Goal: Task Accomplishment & Management: Manage account settings

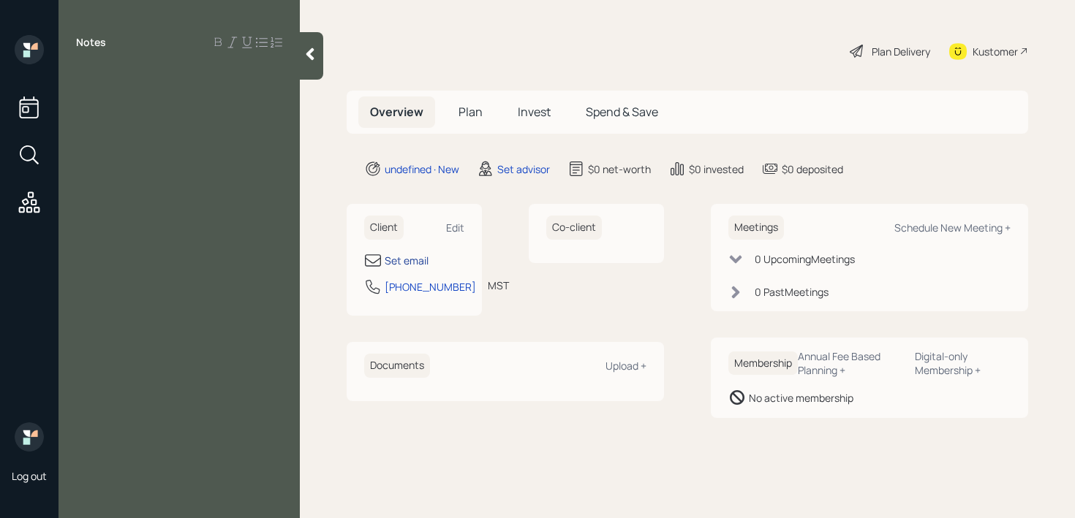
click at [414, 261] on div "Set email" at bounding box center [407, 260] width 44 height 15
select select "America/[GEOGRAPHIC_DATA]"
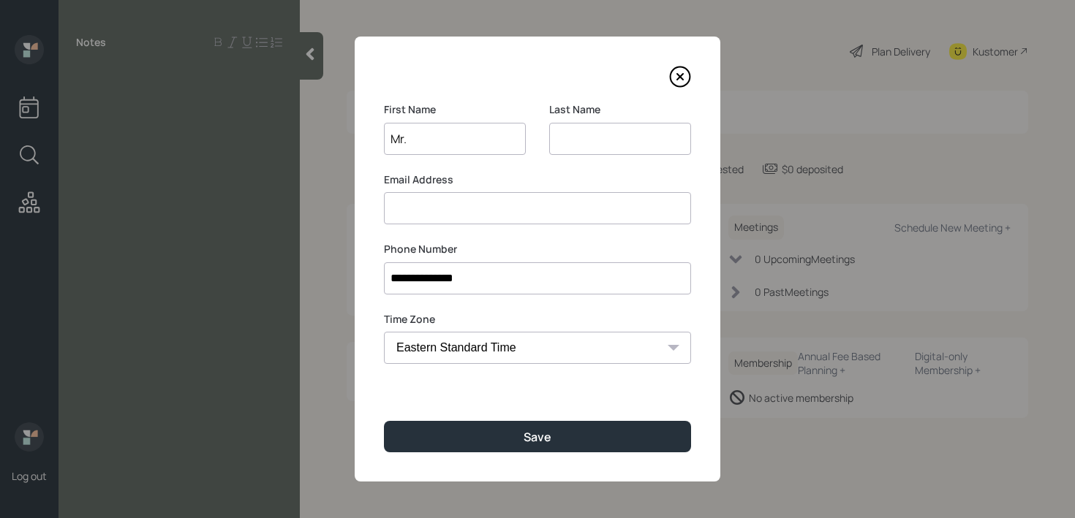
type input "Mr."
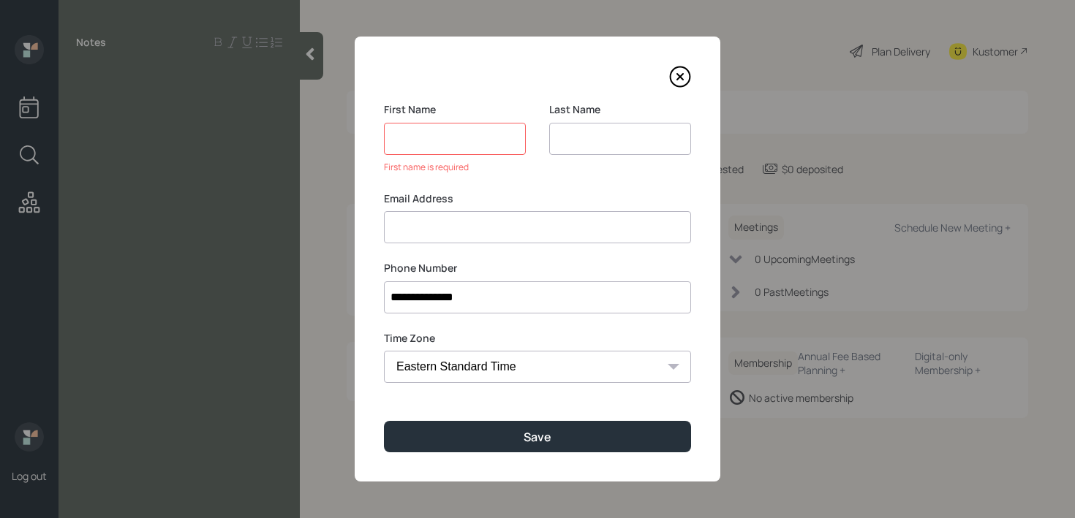
click at [682, 79] on icon at bounding box center [680, 77] width 6 height 6
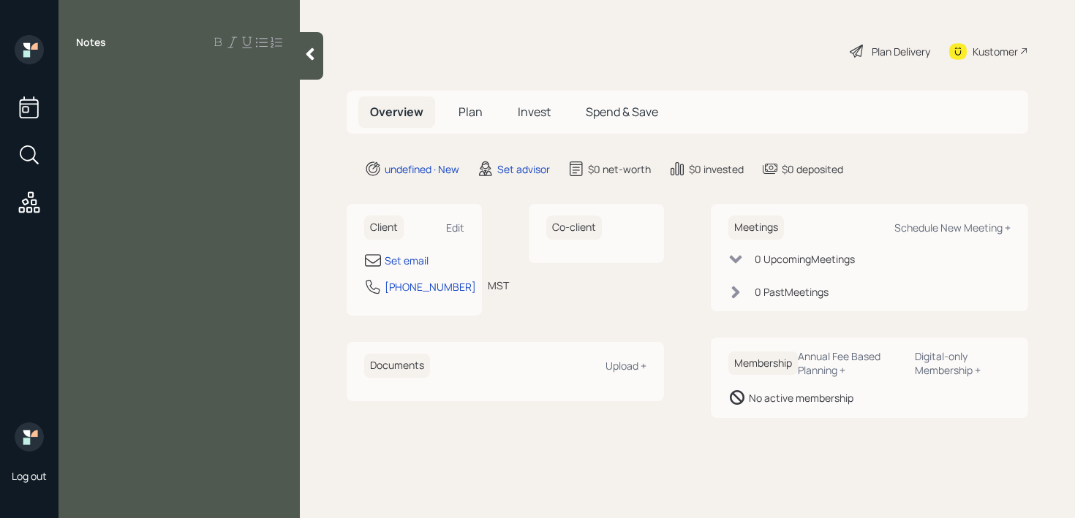
click at [203, 113] on div "Notes" at bounding box center [179, 268] width 241 height 466
click at [146, 92] on div "Notes" at bounding box center [179, 268] width 241 height 466
click at [144, 78] on div at bounding box center [179, 75] width 206 height 16
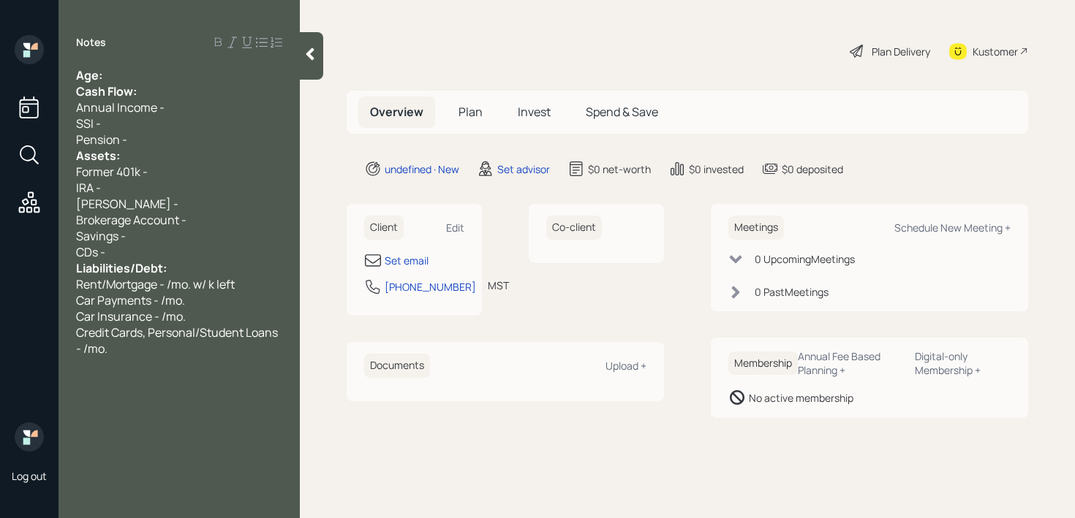
click at [144, 78] on div "Age:" at bounding box center [179, 75] width 206 height 16
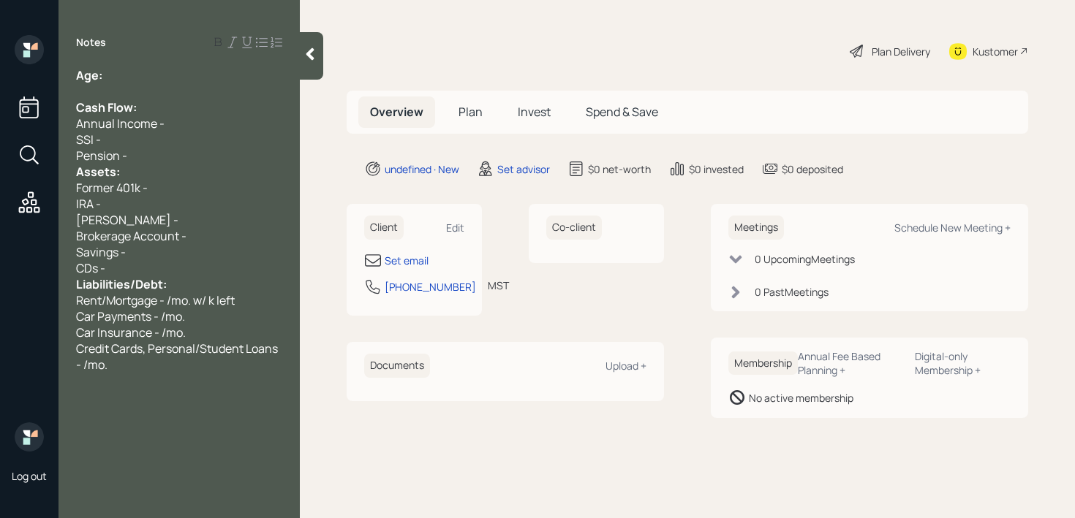
click at [146, 159] on div "Pension -" at bounding box center [179, 156] width 206 height 16
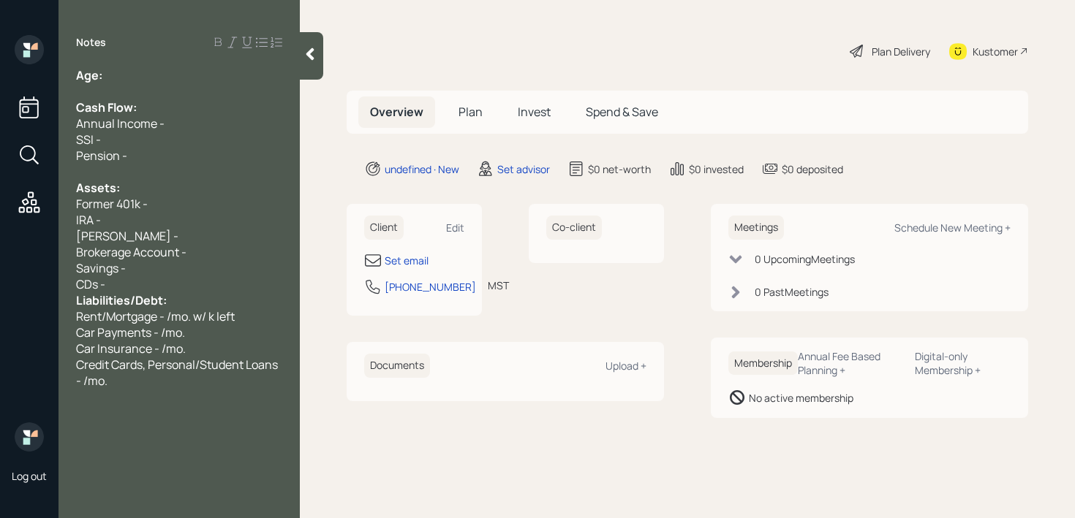
click at [149, 287] on div "CDs -" at bounding box center [179, 284] width 206 height 16
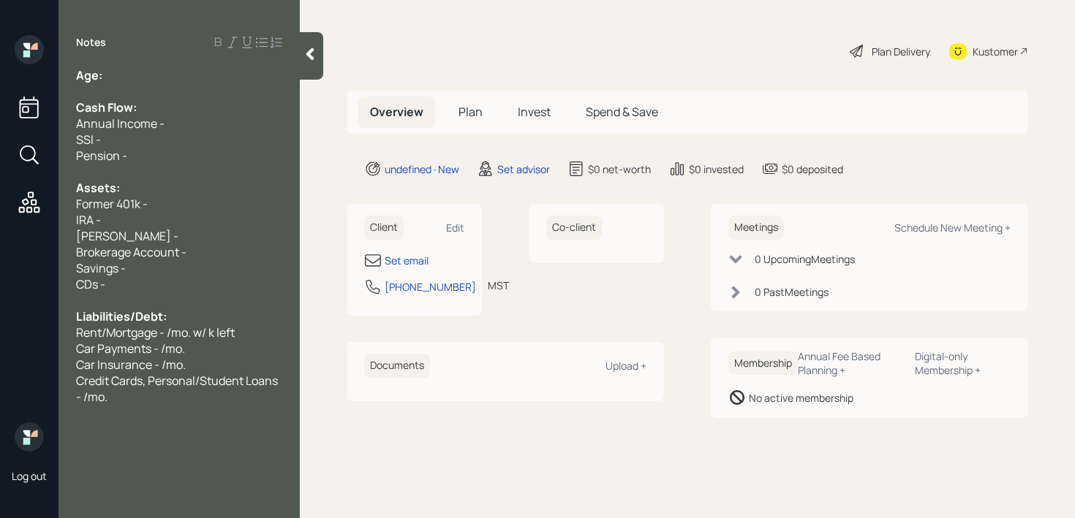
click at [211, 102] on div "Cash Flow:" at bounding box center [179, 107] width 206 height 16
click at [211, 81] on div "Age:" at bounding box center [179, 75] width 206 height 16
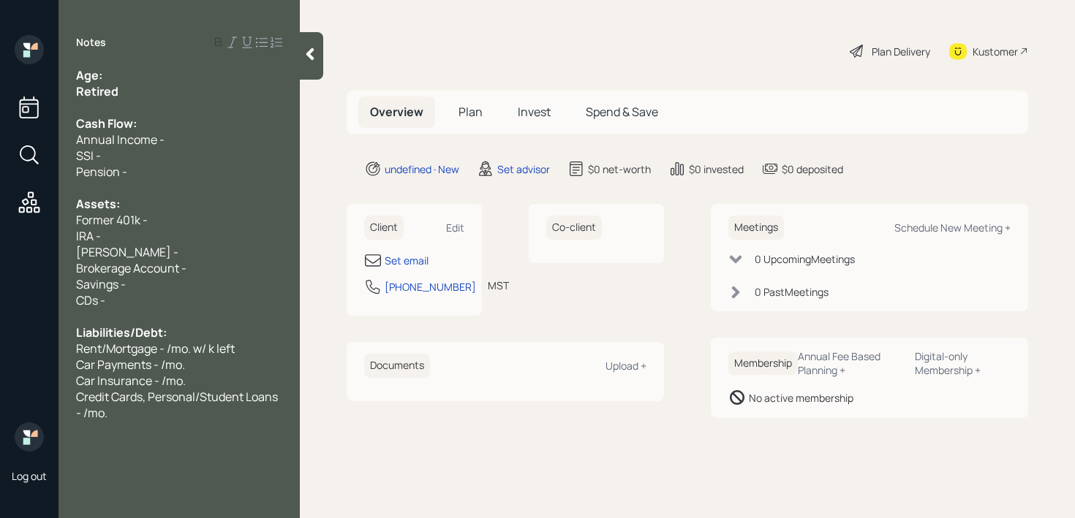
drag, startPoint x: 141, startPoint y: 100, endPoint x: 0, endPoint y: 100, distance: 141.1
click at [0, 100] on div "Log out Notes Age: Retired Cash Flow: Annual Income - SSI - Pension - Assets: F…" at bounding box center [537, 259] width 1075 height 518
click at [122, 87] on div "Retired" at bounding box center [179, 91] width 206 height 16
drag, startPoint x: 128, startPoint y: 87, endPoint x: 18, endPoint y: 87, distance: 110.4
click at [29, 87] on div "Log out Notes Age: Retired Cash Flow: Annual Income - SSI - Pension - Assets: F…" at bounding box center [537, 259] width 1075 height 518
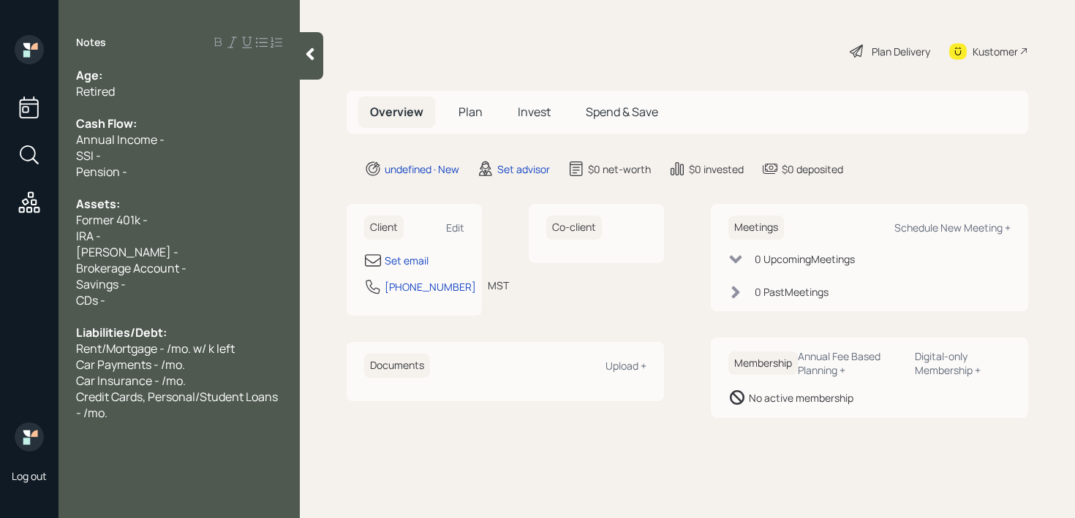
click at [222, 68] on div "Age:" at bounding box center [179, 75] width 206 height 16
drag, startPoint x: 219, startPoint y: 94, endPoint x: 0, endPoint y: 94, distance: 218.6
click at [0, 94] on div "Log out Notes Age: Retired Cash Flow: Annual Income - SSI - Pension - Assets: F…" at bounding box center [537, 259] width 1075 height 518
drag, startPoint x: 139, startPoint y: 102, endPoint x: 31, endPoint y: 102, distance: 107.5
click at [33, 102] on div "Log out Notes Age: Working Cash Flow: Annual Income - SSI - Pension - Assets: F…" at bounding box center [537, 259] width 1075 height 518
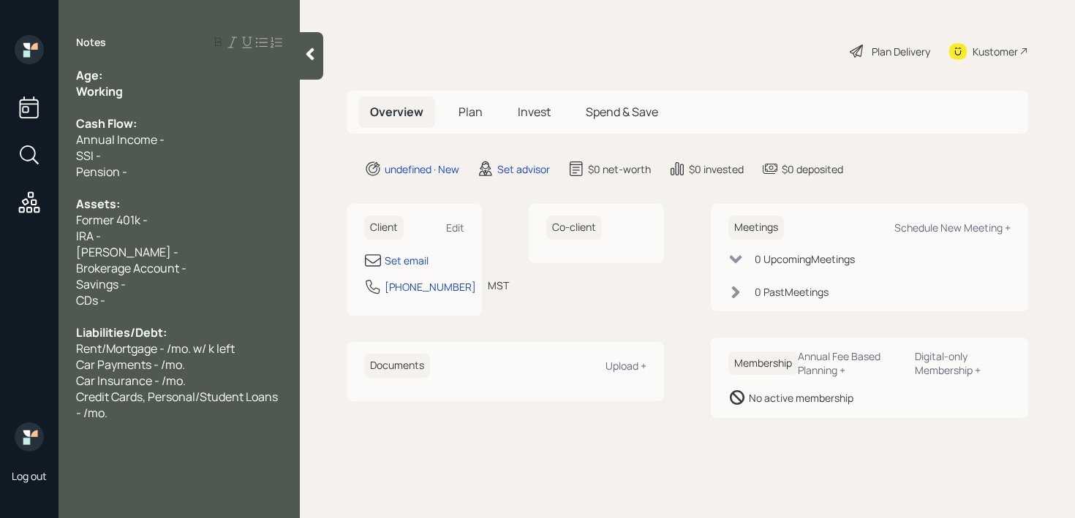
click at [139, 89] on div "Working" at bounding box center [179, 91] width 206 height 16
drag, startPoint x: 147, startPoint y: 89, endPoint x: 0, endPoint y: 89, distance: 147.0
click at [0, 89] on div "Log out Notes Age: Working Cash Flow: Annual Income - SSI - Pension - Assets: F…" at bounding box center [537, 259] width 1075 height 518
click at [91, 59] on div "Notes Age: Working Cash Flow: Annual Income - SSI - Pension - Assets: Former 40…" at bounding box center [179, 268] width 241 height 466
click at [113, 69] on div "Age:" at bounding box center [179, 75] width 206 height 16
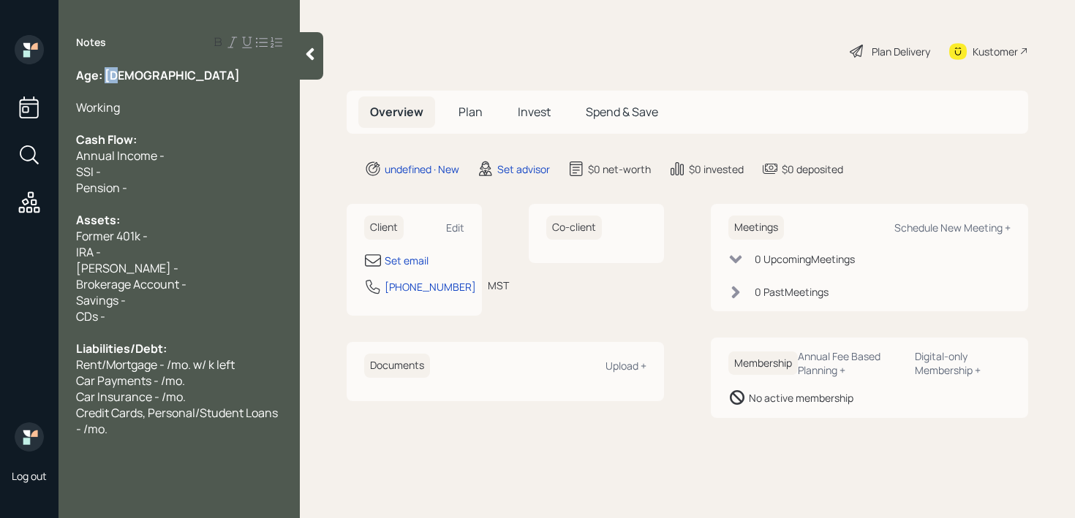
drag, startPoint x: 120, startPoint y: 75, endPoint x: 107, endPoint y: 75, distance: 13.2
click at [107, 75] on div "Age: [DEMOGRAPHIC_DATA]" at bounding box center [179, 75] width 206 height 16
click at [182, 78] on div "Age: [DEMOGRAPHIC_DATA]" at bounding box center [179, 75] width 206 height 16
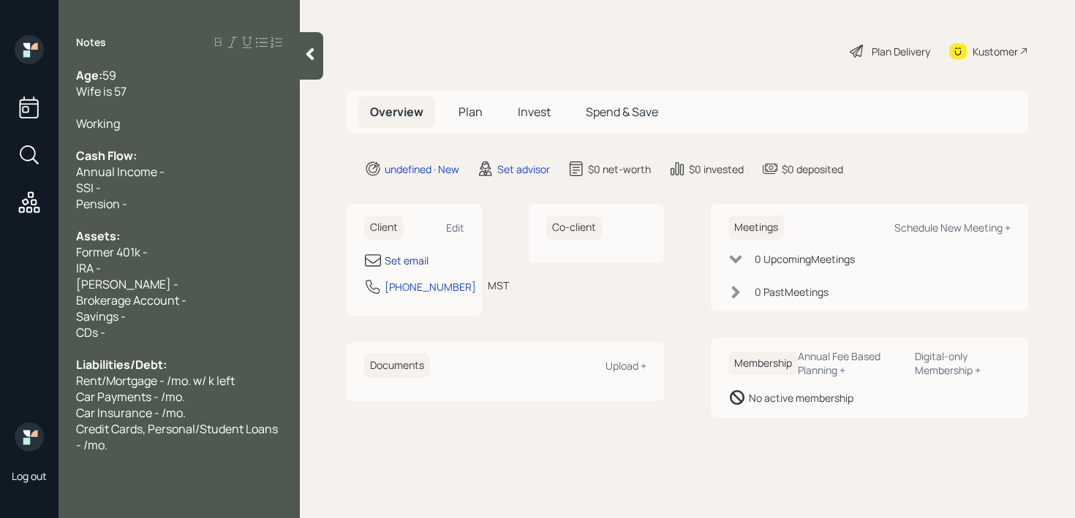
click at [416, 263] on div "Set email" at bounding box center [407, 260] width 44 height 15
select select "America/[GEOGRAPHIC_DATA]"
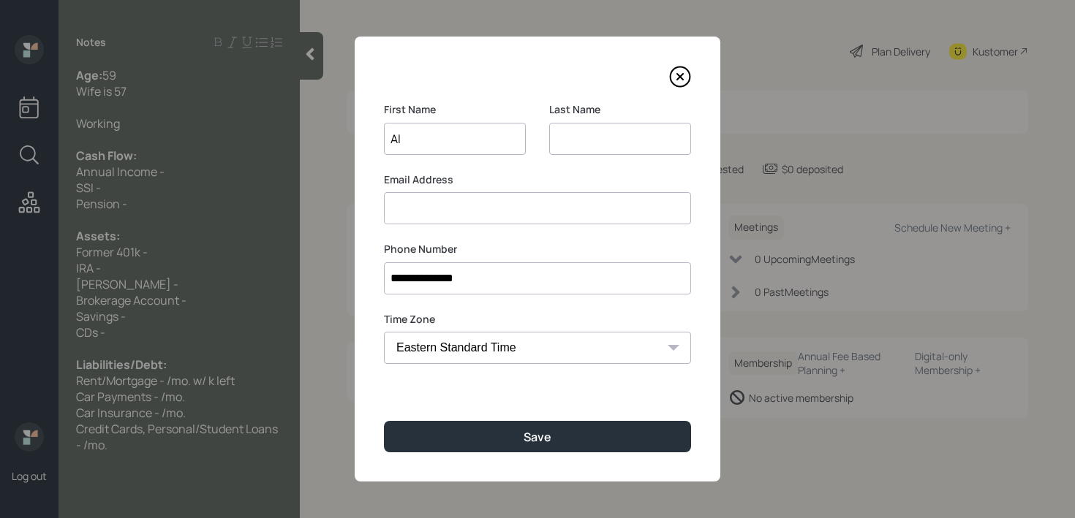
type input "Al"
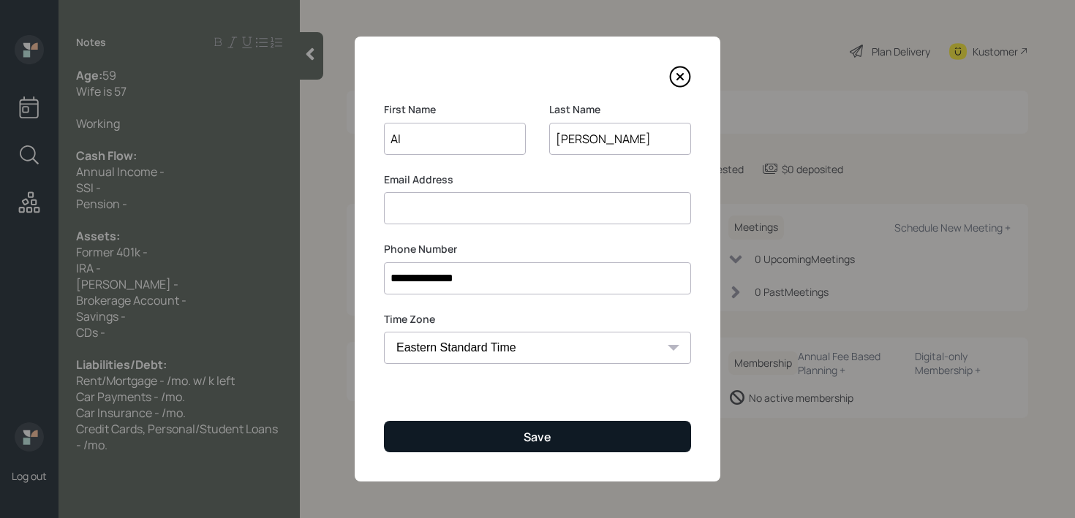
type input "[PERSON_NAME]"
click at [567, 448] on button "Save" at bounding box center [537, 436] width 307 height 31
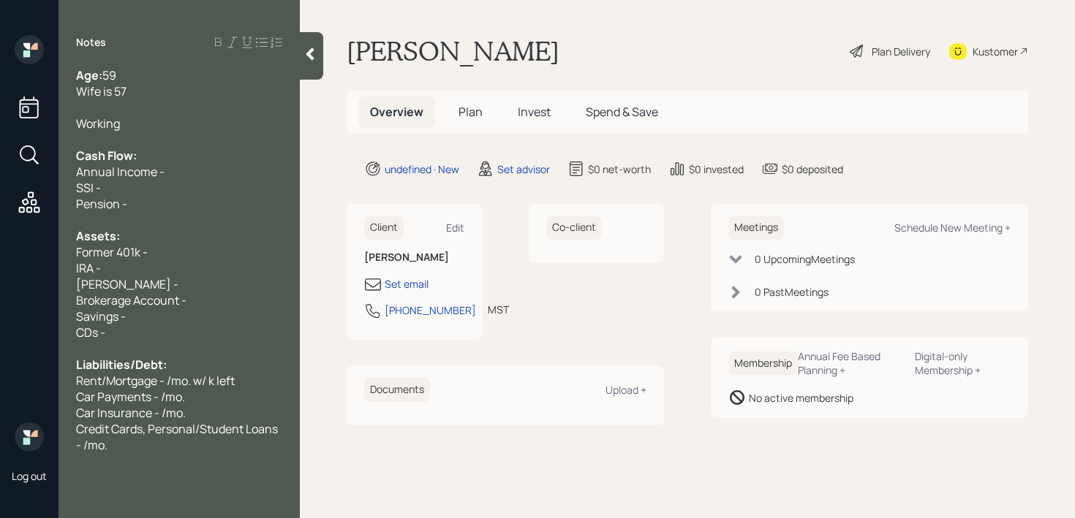
click at [179, 83] on div "Wife is 57" at bounding box center [179, 91] width 206 height 16
click at [150, 446] on div "Credit Cards, Personal/Student Loans - /mo." at bounding box center [179, 437] width 206 height 32
click at [124, 97] on span "Wife is 57" at bounding box center [101, 91] width 50 height 16
click at [124, 105] on div at bounding box center [179, 107] width 206 height 16
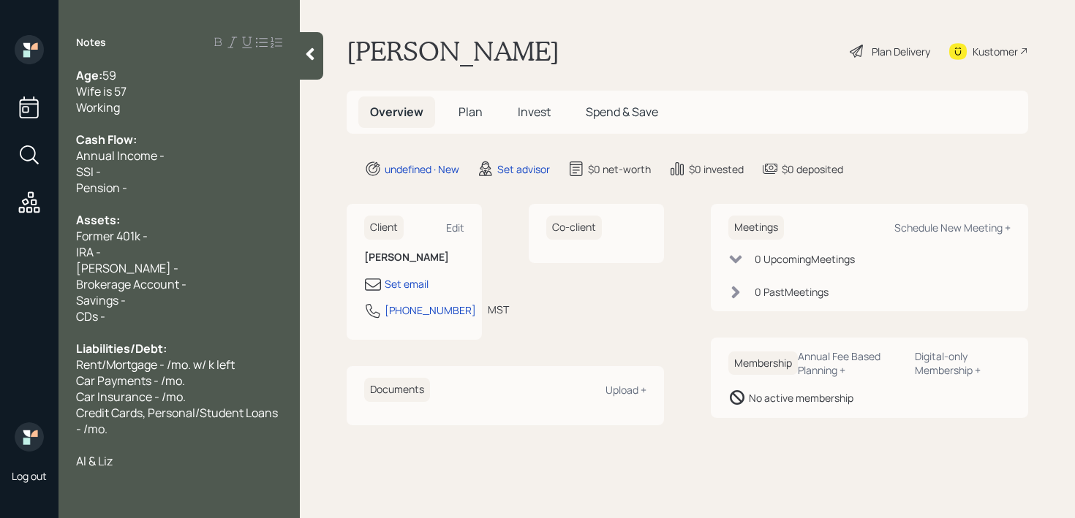
click at [210, 110] on div "Working" at bounding box center [179, 107] width 206 height 16
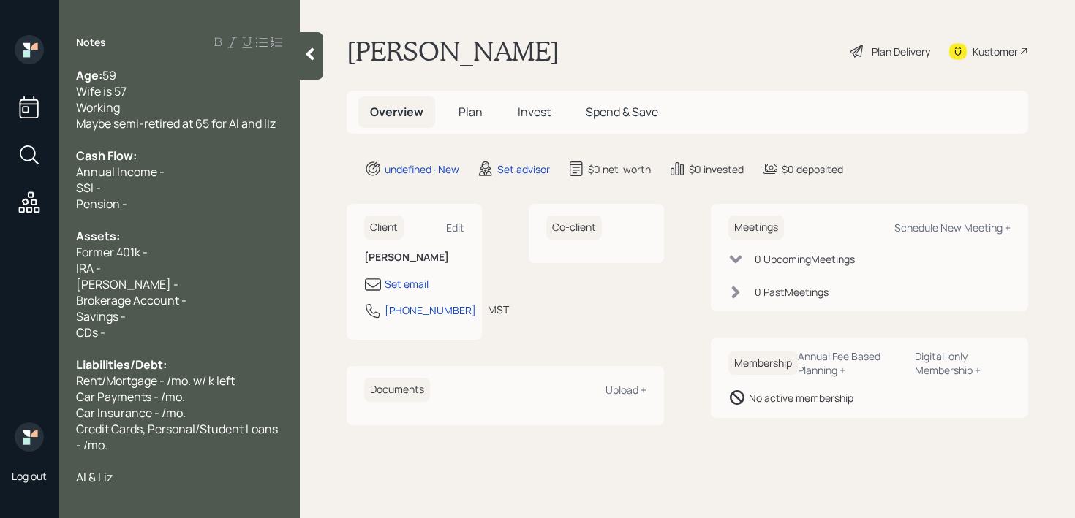
click at [221, 172] on div "Annual Income -" at bounding box center [179, 172] width 206 height 16
click at [197, 191] on div "SSI -" at bounding box center [179, 188] width 206 height 16
click at [192, 206] on div "Pension -" at bounding box center [179, 204] width 206 height 16
click at [188, 234] on div "Assets:" at bounding box center [179, 236] width 206 height 16
click at [188, 268] on div "IRA -" at bounding box center [179, 268] width 206 height 16
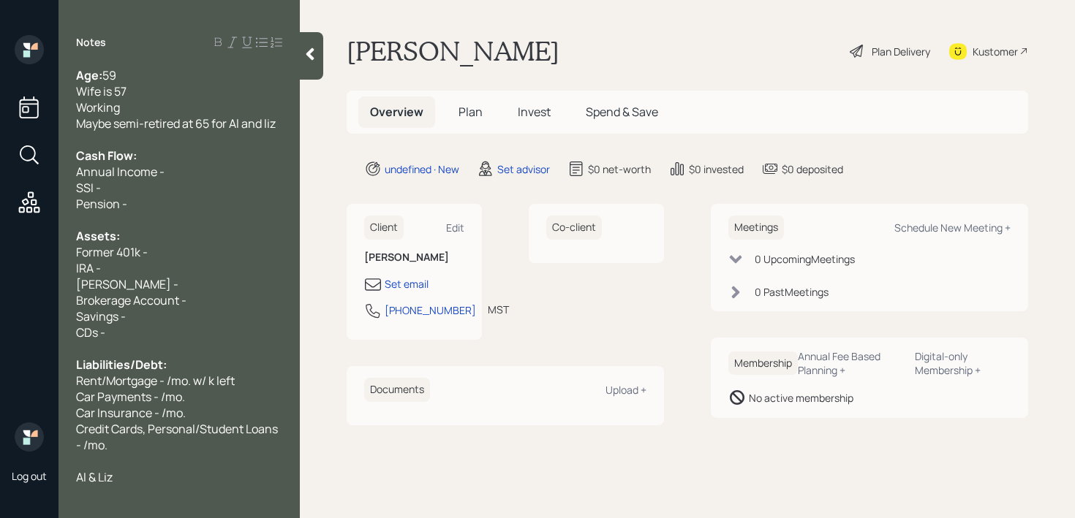
click at [188, 268] on div "IRA -" at bounding box center [179, 268] width 206 height 16
click at [132, 273] on div "IRA - k" at bounding box center [179, 268] width 206 height 16
drag, startPoint x: 116, startPoint y: 253, endPoint x: 45, endPoint y: 253, distance: 71.7
click at [45, 253] on div "Log out Notes Age: [DEMOGRAPHIC_DATA] Wife is 57 Working Maybe semi-retired at …" at bounding box center [537, 259] width 1075 height 518
click at [180, 244] on div "Current 401k -" at bounding box center [179, 252] width 206 height 16
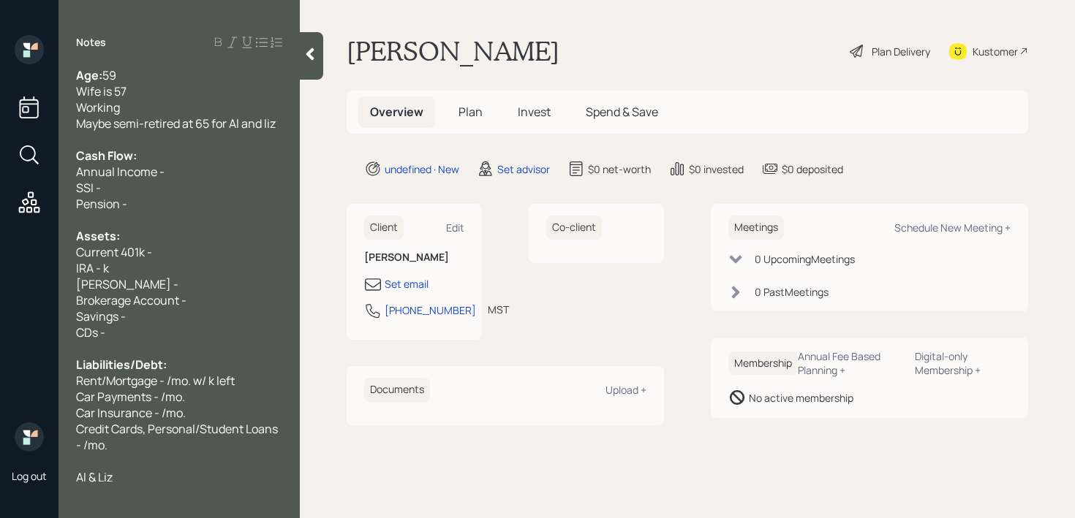
click at [180, 254] on div "Current 401k -" at bounding box center [179, 252] width 206 height 16
click at [77, 265] on span "IRA - k" at bounding box center [92, 268] width 33 height 16
click at [171, 267] on div "Fidelity IRA - k" at bounding box center [179, 268] width 206 height 16
drag, startPoint x: 151, startPoint y: 284, endPoint x: 0, endPoint y: 284, distance: 151.4
click at [0, 284] on div "Log out Notes Age: [DEMOGRAPHIC_DATA] Wife is 57 Working Maybe semi-retired at …" at bounding box center [537, 259] width 1075 height 518
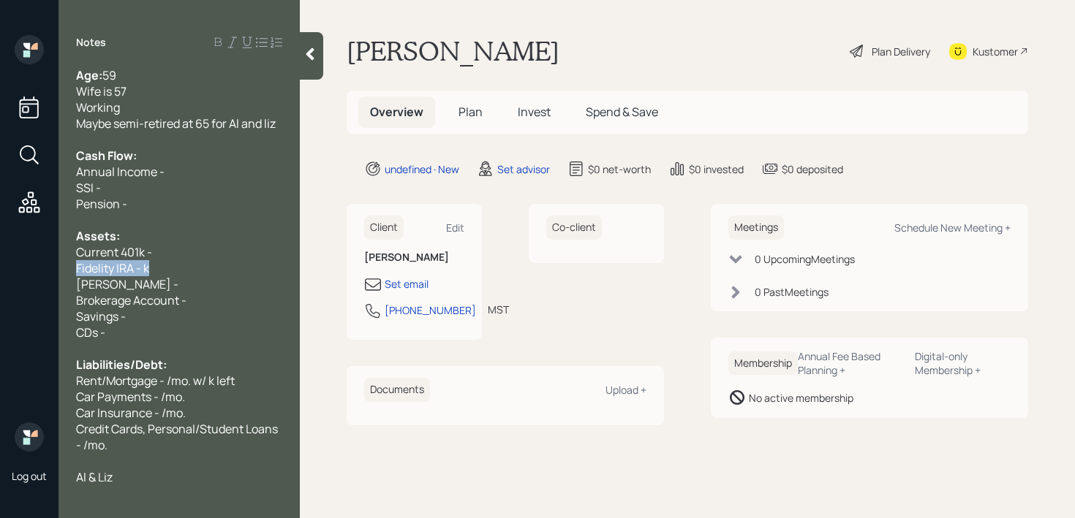
drag, startPoint x: 159, startPoint y: 272, endPoint x: 0, endPoint y: 271, distance: 159.4
click at [0, 272] on div "Log out Notes Age: [DEMOGRAPHIC_DATA] Wife is 57 Working Maybe semi-retired at …" at bounding box center [537, 259] width 1075 height 518
copy span "Fidelity IRA - k"
click at [171, 271] on div "Fidelity IRA - k" at bounding box center [179, 268] width 206 height 16
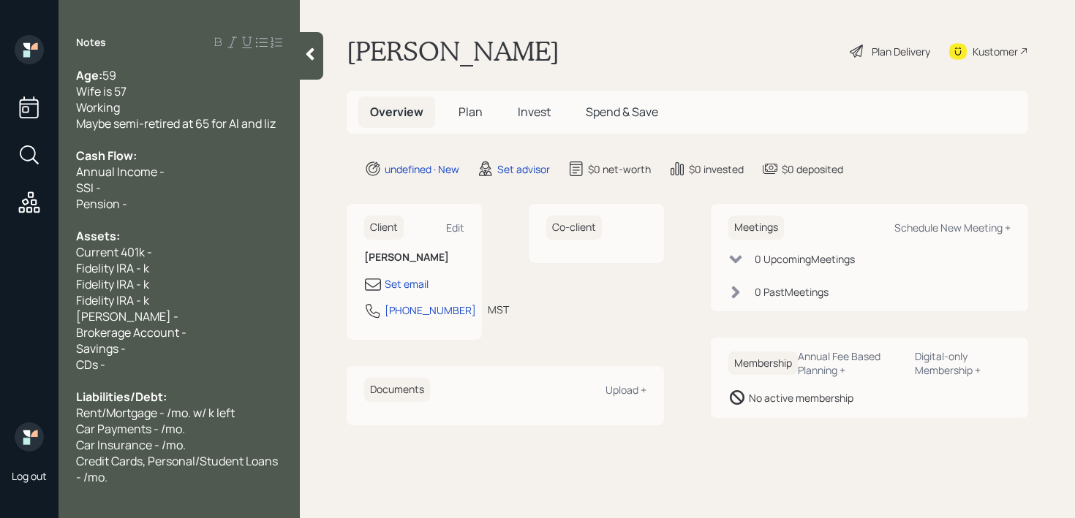
click at [139, 317] on div "[PERSON_NAME] -" at bounding box center [179, 317] width 206 height 16
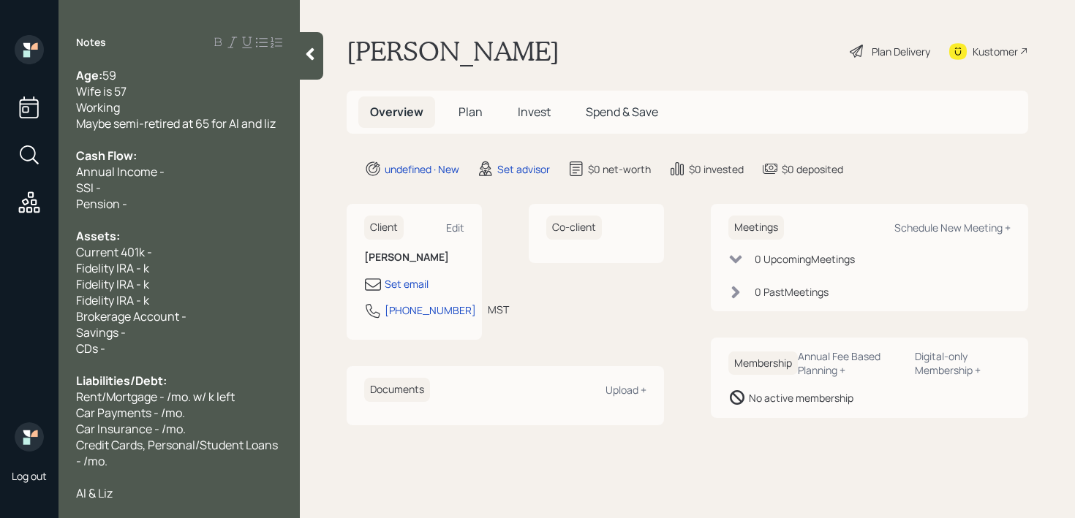
click at [189, 314] on div "Brokerage Account -" at bounding box center [179, 317] width 206 height 16
drag, startPoint x: 200, startPoint y: 314, endPoint x: 28, endPoint y: 314, distance: 171.8
click at [28, 314] on div "Log out Notes Age: [DEMOGRAPHIC_DATA] Wife is 57 Working Maybe semi-retired at …" at bounding box center [537, 259] width 1075 height 518
click at [80, 309] on span "Brokerage Account -" at bounding box center [131, 317] width 110 height 16
click at [114, 302] on span "Fidelity IRA - k" at bounding box center [112, 301] width 73 height 16
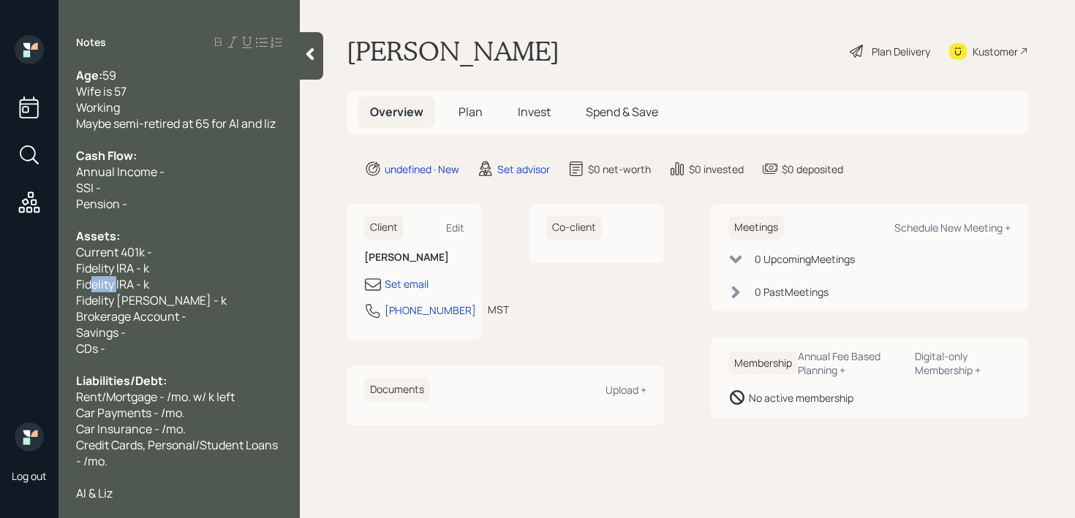
drag, startPoint x: 117, startPoint y: 283, endPoint x: 39, endPoint y: 283, distance: 77.5
click at [39, 283] on div "Log out Notes Age: [DEMOGRAPHIC_DATA] Wife is 57 Working Maybe semi-retired at …" at bounding box center [537, 259] width 1075 height 518
drag, startPoint x: 73, startPoint y: 282, endPoint x: 40, endPoint y: 282, distance: 32.9
click at [47, 282] on div "Log out Notes Age: [DEMOGRAPHIC_DATA] Wife is 57 Working Maybe semi-retired at …" at bounding box center [537, 259] width 1075 height 518
copy span "[PERSON_NAME] - k"
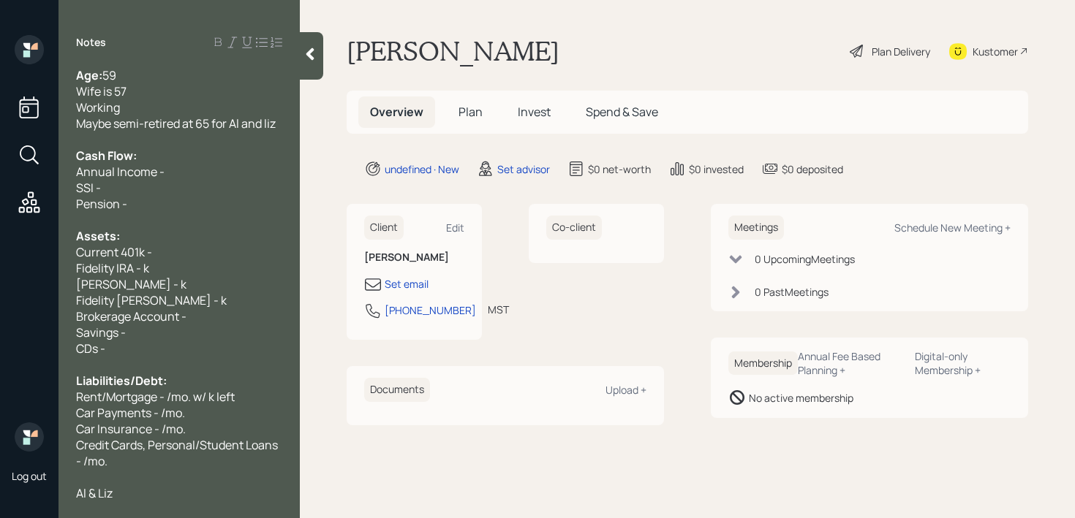
click at [219, 301] on div "Fidelity [PERSON_NAME] - k" at bounding box center [179, 301] width 206 height 16
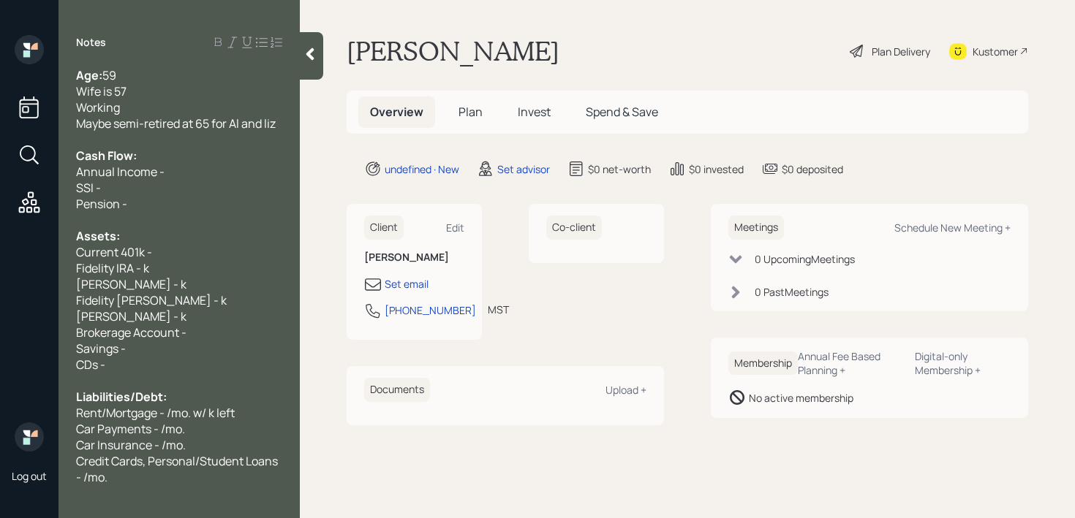
drag, startPoint x: 172, startPoint y: 276, endPoint x: 0, endPoint y: 270, distance: 171.9
click at [0, 270] on div "Log out Notes Age: [DEMOGRAPHIC_DATA] Wife is 57 Working Maybe semi-retired at …" at bounding box center [537, 259] width 1075 height 518
click at [153, 279] on div "[PERSON_NAME] - k" at bounding box center [179, 284] width 206 height 16
drag, startPoint x: 171, startPoint y: 282, endPoint x: 7, endPoint y: 282, distance: 164.5
click at [45, 282] on div "Log out Notes Age: [DEMOGRAPHIC_DATA] Wife is 57 Working Maybe semi-retired at …" at bounding box center [537, 259] width 1075 height 518
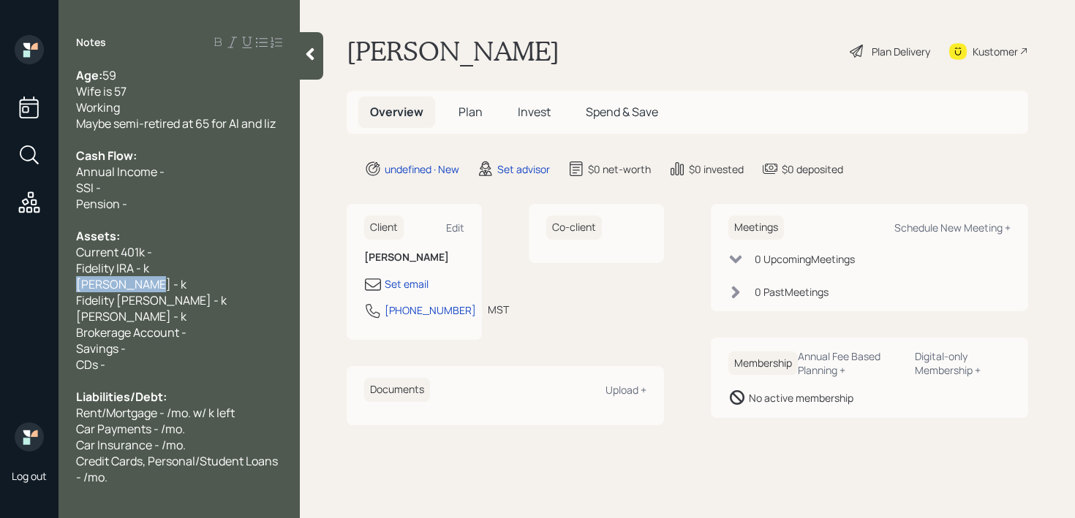
click at [179, 290] on div "[PERSON_NAME] - k" at bounding box center [179, 284] width 206 height 16
click at [143, 291] on div "[PERSON_NAME] - k" at bounding box center [179, 284] width 206 height 16
click at [160, 295] on span "Fidelity [PERSON_NAME] - k" at bounding box center [151, 301] width 151 height 16
click at [165, 295] on span "Fidelity [PERSON_NAME] - k" at bounding box center [151, 301] width 151 height 16
click at [167, 295] on span "Fidelity [PERSON_NAME] - k" at bounding box center [151, 301] width 151 height 16
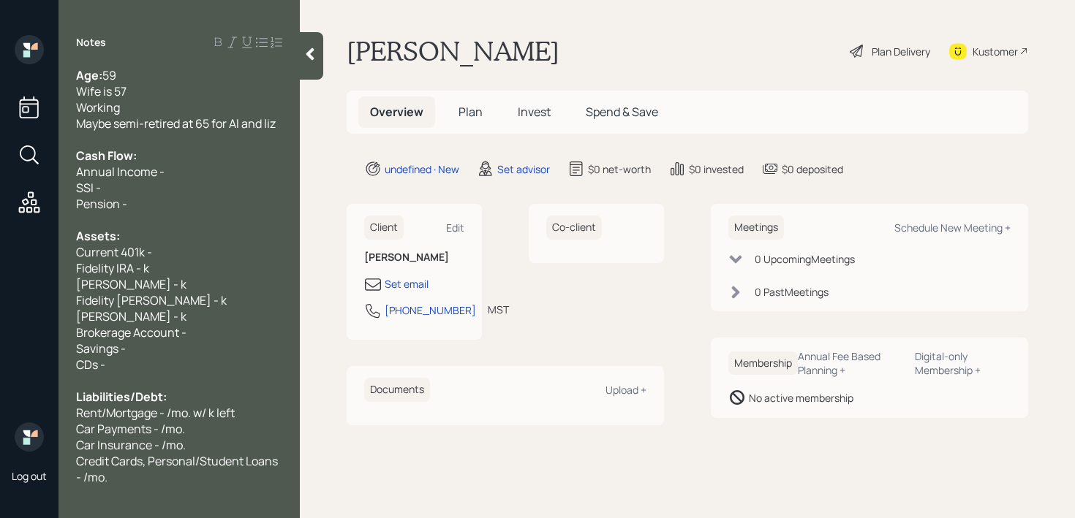
click at [175, 295] on span "Fidelity [PERSON_NAME] - k" at bounding box center [151, 301] width 151 height 16
click at [186, 279] on div "[PERSON_NAME] - k" at bounding box center [179, 284] width 206 height 16
click at [132, 284] on span "[PERSON_NAME] - k" at bounding box center [131, 284] width 110 height 16
click at [176, 304] on span "Fidelity [PERSON_NAME] - k" at bounding box center [151, 301] width 151 height 16
click at [146, 268] on span "Fidelity IRA - k" at bounding box center [112, 268] width 73 height 16
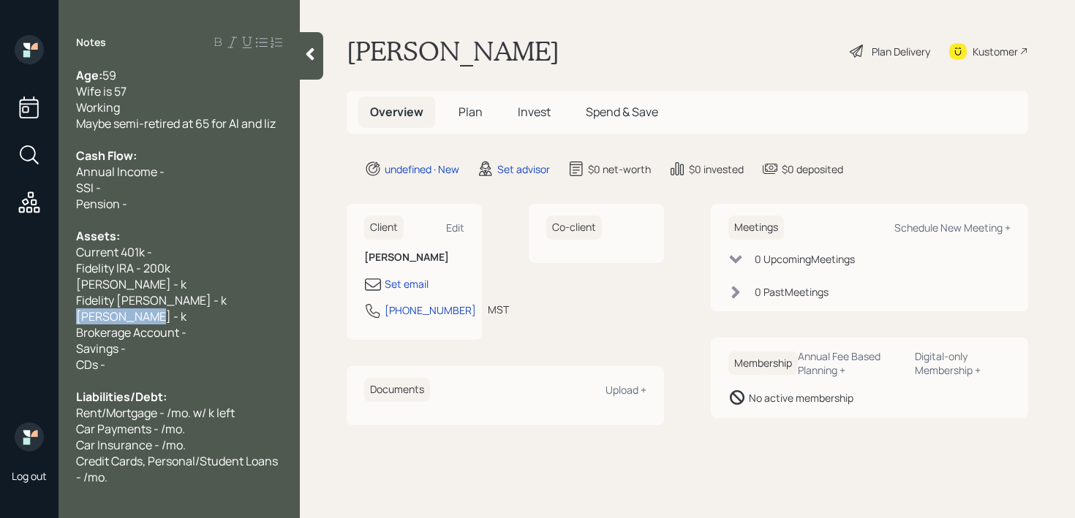
drag, startPoint x: 167, startPoint y: 320, endPoint x: 0, endPoint y: 320, distance: 166.7
click at [0, 320] on div "Log out Notes Age: [DEMOGRAPHIC_DATA] Wife is 57 Working Maybe semi-retired at …" at bounding box center [537, 259] width 1075 height 518
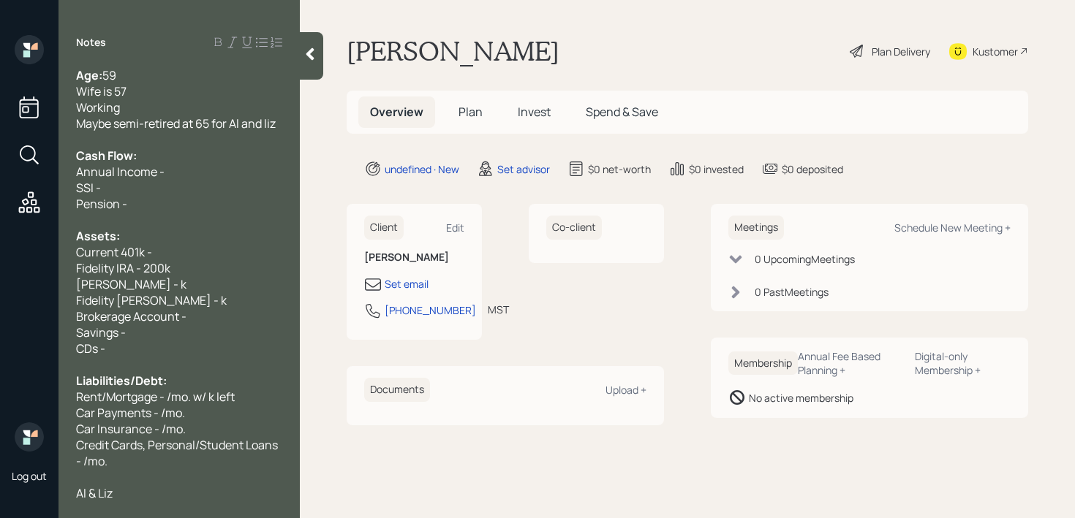
click at [136, 282] on span "[PERSON_NAME] - k" at bounding box center [131, 284] width 110 height 16
drag, startPoint x: 197, startPoint y: 300, endPoint x: 0, endPoint y: 299, distance: 197.4
click at [0, 299] on div "Log out Notes Age: [DEMOGRAPHIC_DATA] Wife is 57 Working Maybe semi-retired at …" at bounding box center [537, 259] width 1075 height 518
copy span "Fidelity [PERSON_NAME] - k"
click at [234, 263] on div "Fidelity IRA - 200k" at bounding box center [179, 268] width 206 height 16
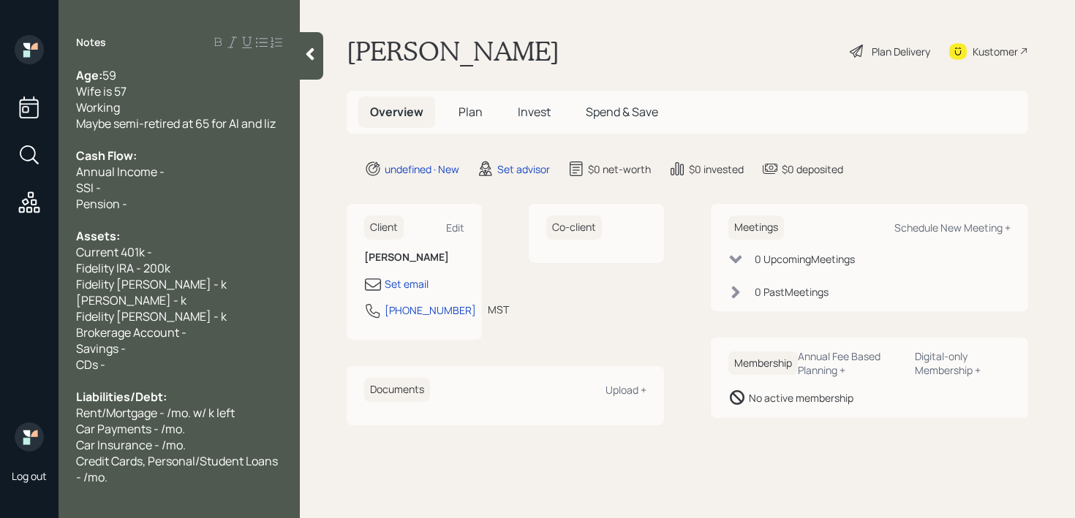
click at [175, 285] on span "Fidelity [PERSON_NAME] - k" at bounding box center [151, 284] width 151 height 16
click at [170, 314] on span "Fidelity [PERSON_NAME] - k" at bounding box center [151, 317] width 151 height 16
click at [132, 304] on span "[PERSON_NAME] - k" at bounding box center [131, 301] width 110 height 16
drag, startPoint x: 192, startPoint y: 320, endPoint x: 0, endPoint y: 320, distance: 191.6
click at [0, 320] on div "Log out Notes Age: [DEMOGRAPHIC_DATA] Wife is 57 Working Maybe semi-retired at …" at bounding box center [537, 259] width 1075 height 518
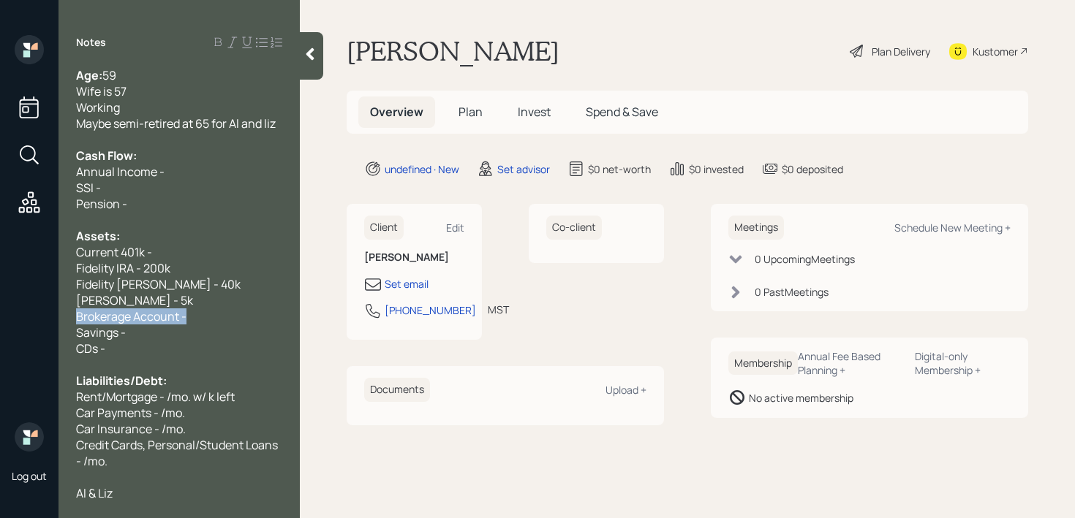
drag, startPoint x: 205, startPoint y: 317, endPoint x: 0, endPoint y: 317, distance: 204.8
click at [0, 317] on div "Log out Notes Age: [DEMOGRAPHIC_DATA] Wife is 57 Working Maybe semi-retired at …" at bounding box center [537, 259] width 1075 height 518
click at [178, 322] on span "Brokerage Account -" at bounding box center [131, 317] width 110 height 16
click at [211, 320] on div "Brokerage Account -" at bounding box center [179, 317] width 206 height 16
click at [195, 463] on div "Credit Cards, Personal/Student Loans - /mo." at bounding box center [179, 453] width 206 height 32
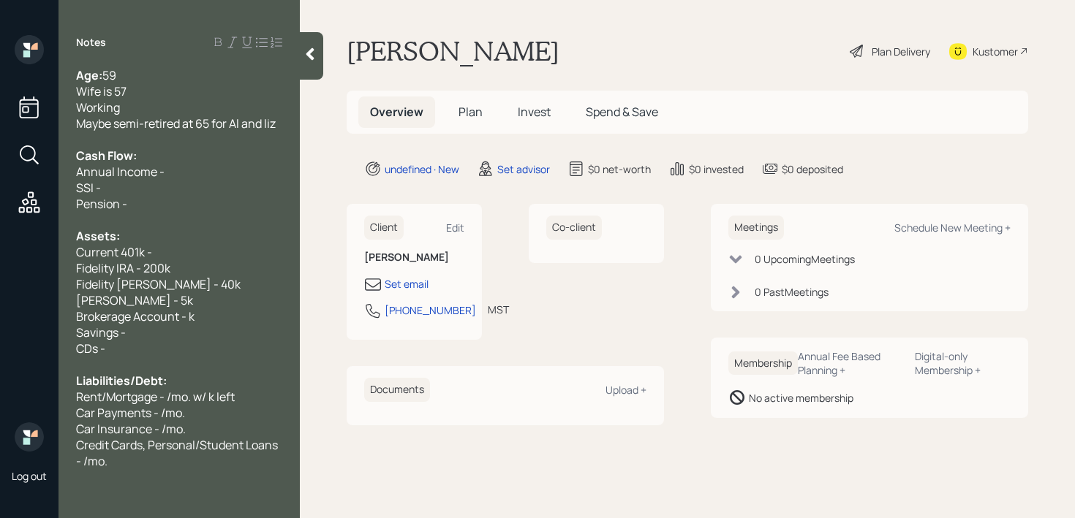
scroll to position [8, 0]
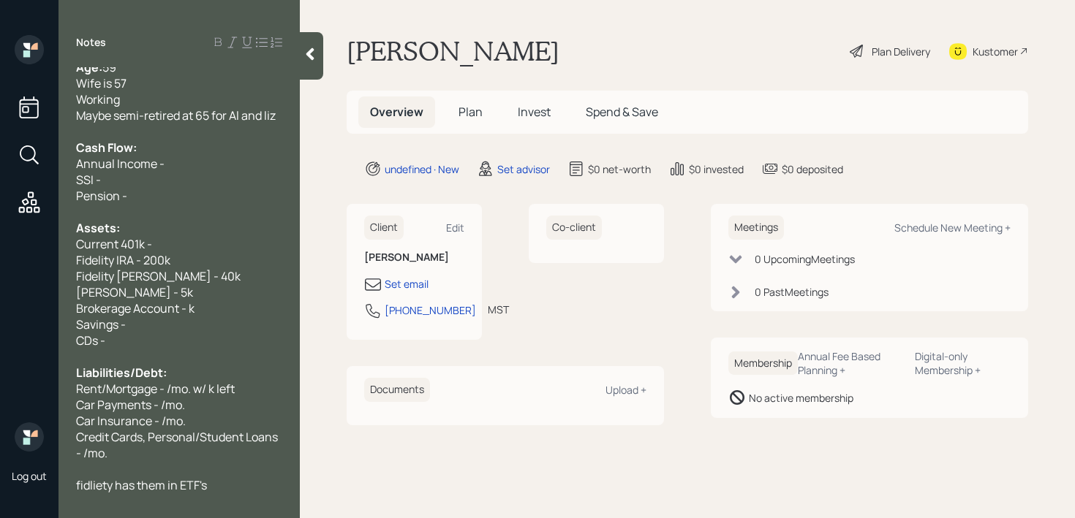
click at [271, 280] on div "Fidelity [PERSON_NAME] - 40k" at bounding box center [179, 276] width 206 height 16
click at [226, 293] on div "[PERSON_NAME] - 5k" at bounding box center [179, 292] width 206 height 16
click at [224, 319] on div "Savings -" at bounding box center [179, 325] width 206 height 16
click at [214, 328] on div "Savings -" at bounding box center [179, 325] width 206 height 16
click at [197, 314] on div "Brokerage Account - k" at bounding box center [179, 309] width 206 height 16
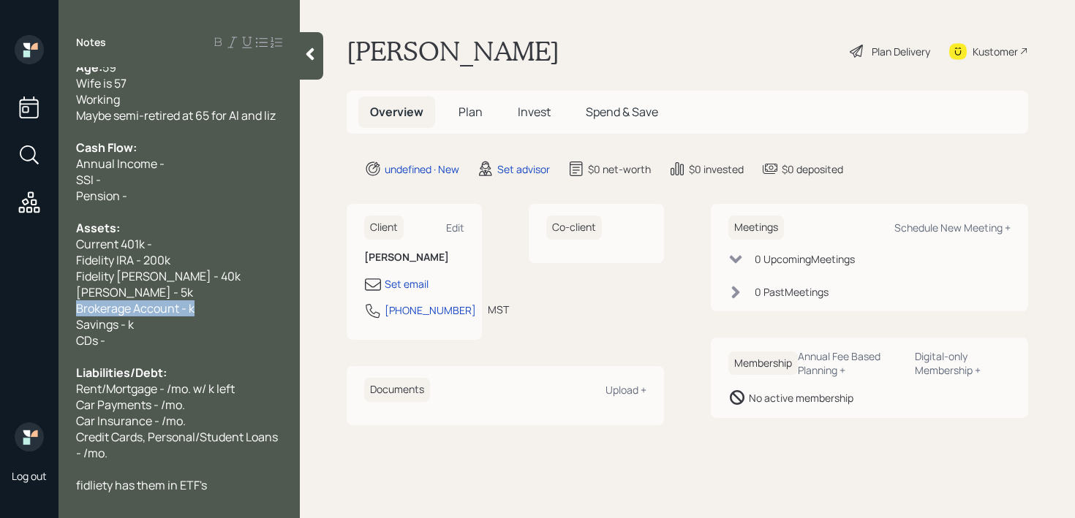
drag, startPoint x: 207, startPoint y: 314, endPoint x: 0, endPoint y: 314, distance: 206.9
click at [0, 314] on div "Log out Notes Age: [DEMOGRAPHIC_DATA] Wife is 57 Working Maybe semi-retired at …" at bounding box center [537, 259] width 1075 height 518
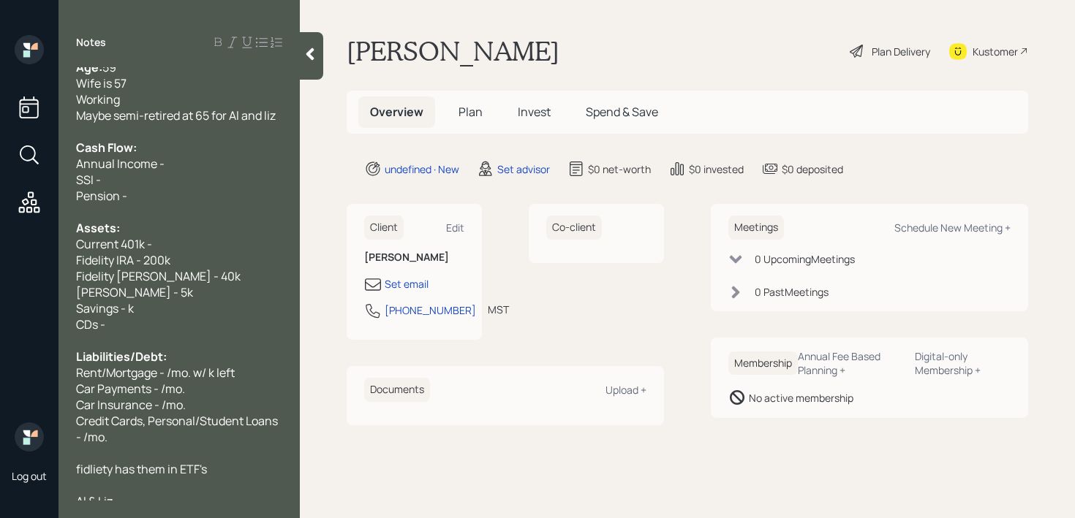
click at [173, 228] on div "Assets:" at bounding box center [179, 228] width 206 height 16
click at [173, 233] on div "Assets:" at bounding box center [179, 228] width 206 height 16
click at [189, 238] on div "Current 401k -" at bounding box center [179, 244] width 206 height 16
click at [151, 244] on span "Current 401k - k" at bounding box center [118, 244] width 84 height 16
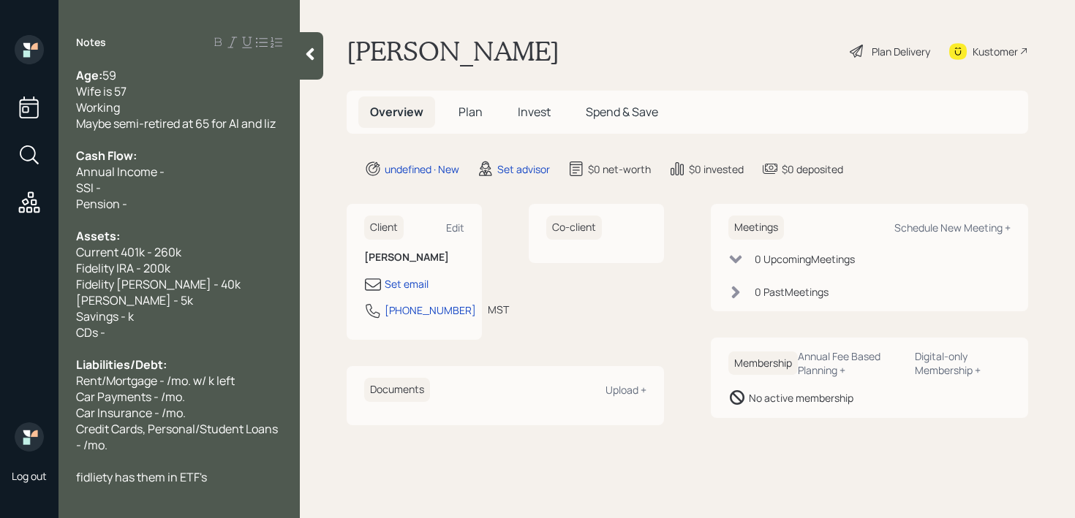
click at [143, 165] on span "Annual Income -" at bounding box center [120, 172] width 88 height 16
click at [118, 166] on span "Annual Income -" at bounding box center [120, 172] width 88 height 16
drag, startPoint x: 143, startPoint y: 192, endPoint x: 131, endPoint y: 192, distance: 11.7
click at [131, 192] on div "SSI -" at bounding box center [179, 188] width 206 height 16
click at [138, 198] on div "Pension -" at bounding box center [179, 204] width 206 height 16
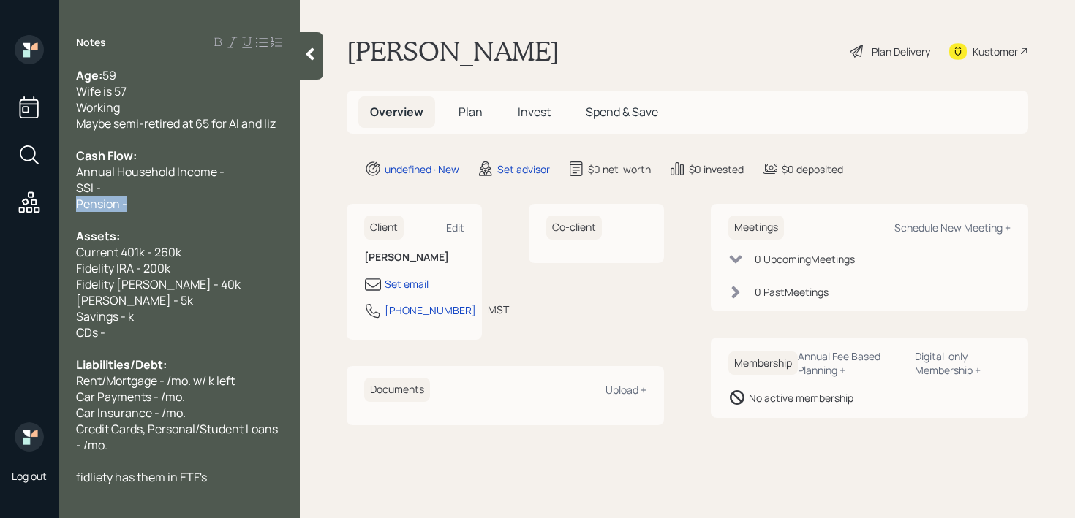
drag, startPoint x: 138, startPoint y: 198, endPoint x: 65, endPoint y: 195, distance: 73.2
click at [65, 195] on div "Age: [DEMOGRAPHIC_DATA] Wife is 57 Working Maybe semi-retired at 65 for Al and …" at bounding box center [179, 284] width 241 height 434
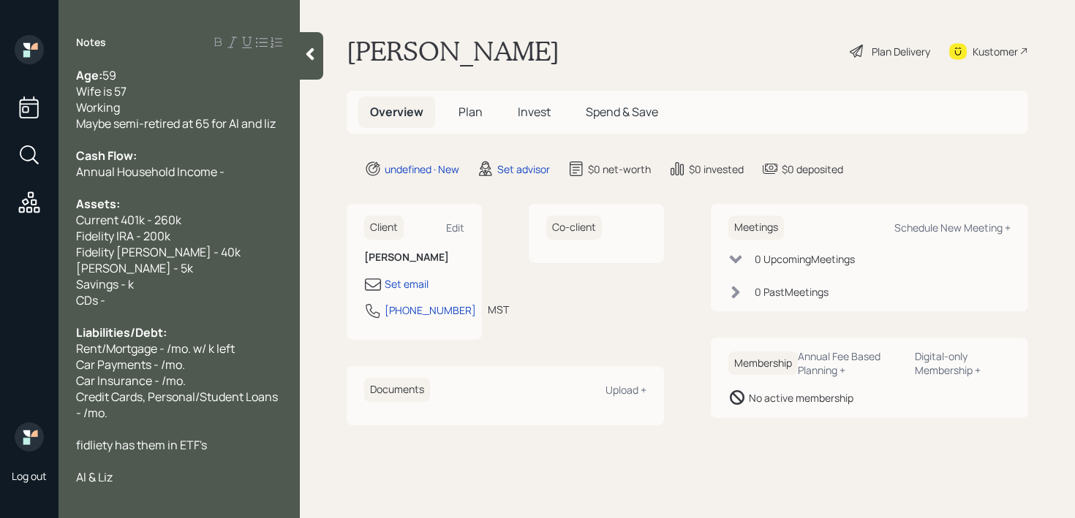
click at [176, 196] on div "Assets:" at bounding box center [179, 204] width 206 height 16
click at [192, 222] on div "Current 401k - 260k" at bounding box center [179, 220] width 206 height 16
click at [236, 170] on div "Annual Household Income -" at bounding box center [179, 172] width 206 height 16
click at [232, 172] on span "Annual Household Income - 100k" at bounding box center [164, 172] width 176 height 16
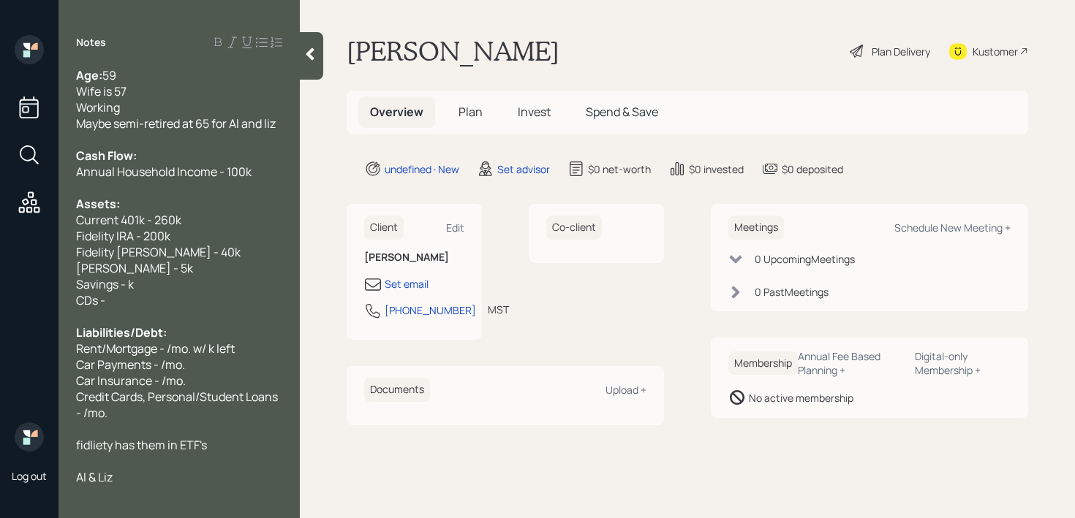
click at [275, 162] on div "Cash Flow:" at bounding box center [179, 156] width 206 height 16
click at [275, 167] on div "Annual Household Income - 100k" at bounding box center [179, 172] width 206 height 16
click at [273, 167] on div "Annual Household Income - 100k" at bounding box center [179, 172] width 206 height 16
click at [227, 257] on div "Fidelity [PERSON_NAME] - 40k" at bounding box center [179, 252] width 206 height 16
click at [216, 263] on div "[PERSON_NAME] - 5k" at bounding box center [179, 268] width 206 height 16
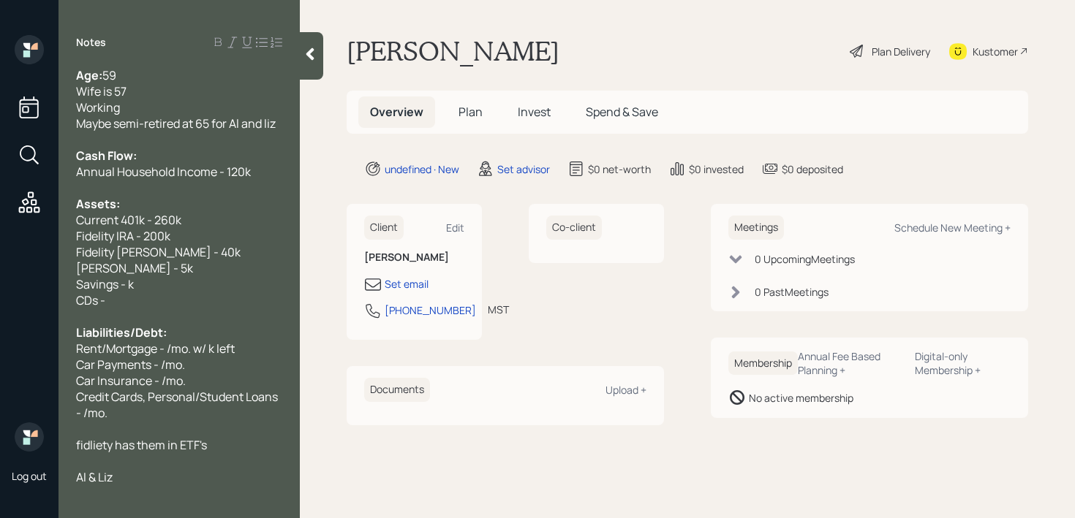
click at [200, 272] on div "[PERSON_NAME] - 5k" at bounding box center [179, 268] width 206 height 16
click at [143, 282] on div "Savings - k" at bounding box center [179, 284] width 206 height 16
click at [177, 274] on div "[PERSON_NAME] - 5k" at bounding box center [179, 268] width 206 height 16
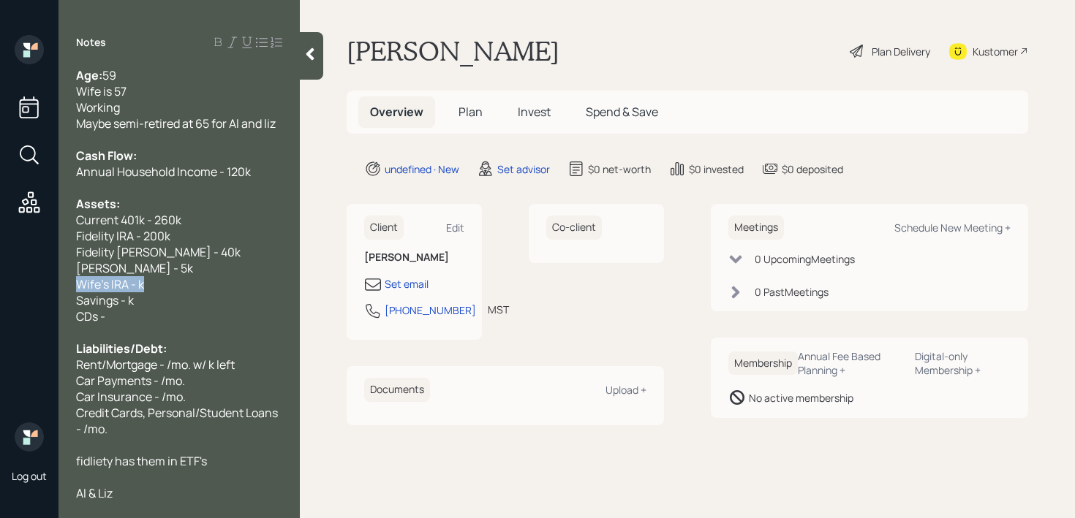
drag, startPoint x: 124, startPoint y: 284, endPoint x: 0, endPoint y: 284, distance: 124.3
click at [1, 284] on div "Log out Notes Age: [DEMOGRAPHIC_DATA] Wife is 57 Working Maybe semi-retired at …" at bounding box center [537, 259] width 1075 height 518
copy span "Wife's IRA - k"
click at [252, 248] on div "Fidelity [PERSON_NAME] - 40k" at bounding box center [179, 252] width 206 height 16
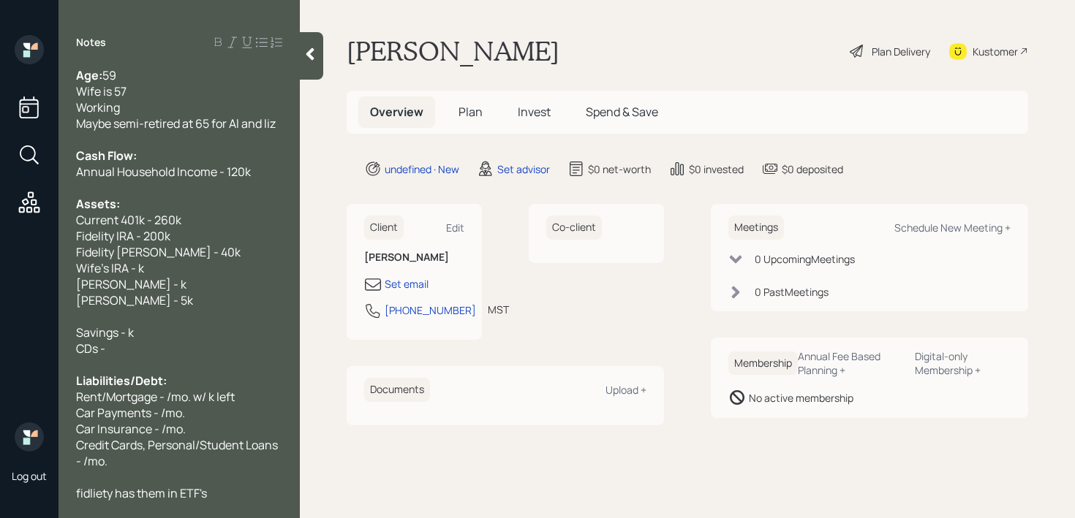
click at [77, 287] on span "[PERSON_NAME] - k" at bounding box center [131, 284] width 110 height 16
click at [137, 273] on span "Wife's IRA - k" at bounding box center [110, 268] width 68 height 16
drag, startPoint x: 185, startPoint y: 284, endPoint x: 63, endPoint y: 268, distance: 123.1
click at [63, 268] on div "Age: [DEMOGRAPHIC_DATA] Wife is 57 Working Maybe semi-retired at 65 for Al and …" at bounding box center [179, 284] width 241 height 434
copy div "Wife's IRA - k Wife's [PERSON_NAME] - k"
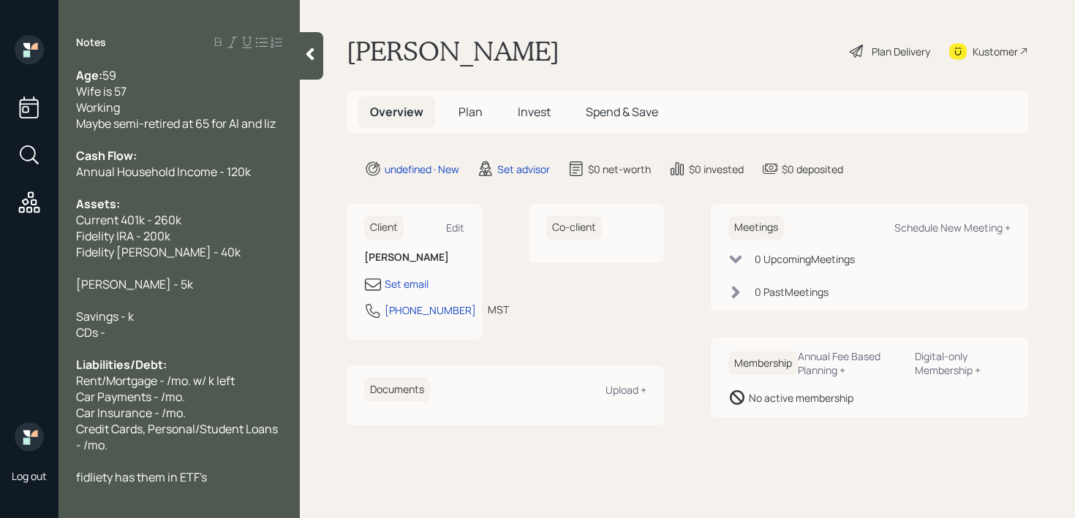
click at [178, 283] on div "[PERSON_NAME] - 5k" at bounding box center [179, 284] width 206 height 16
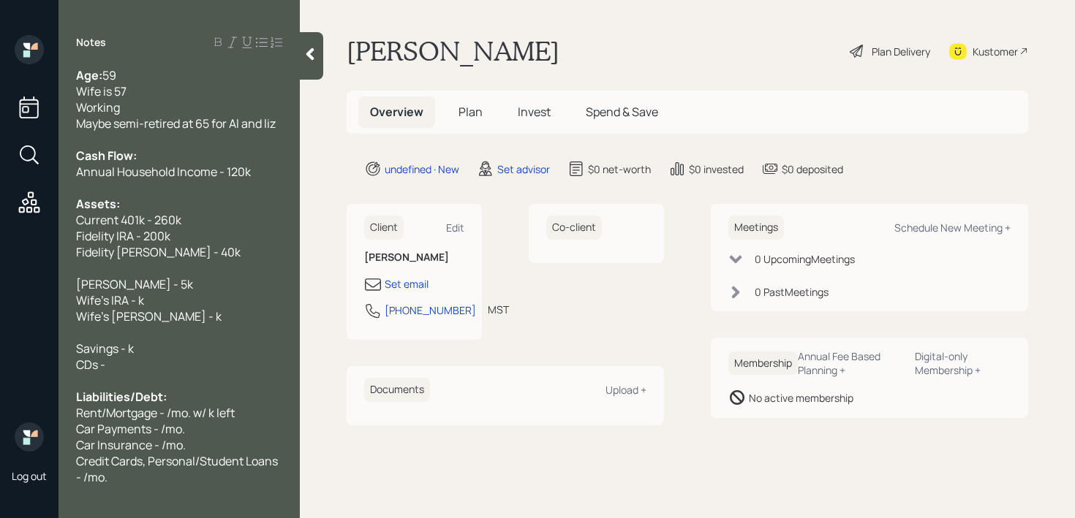
click at [135, 303] on span "Wife's IRA - k" at bounding box center [110, 301] width 68 height 16
click at [169, 318] on span "Wife's [PERSON_NAME] - k" at bounding box center [149, 317] width 146 height 16
click at [151, 302] on span "Wife's IRA - 118k" at bounding box center [117, 301] width 83 height 16
drag, startPoint x: 151, startPoint y: 284, endPoint x: 0, endPoint y: 284, distance: 151.4
click at [0, 284] on div "Log out Notes Age: [DEMOGRAPHIC_DATA] Wife is 57 Working Maybe semi-retired at …" at bounding box center [537, 259] width 1075 height 518
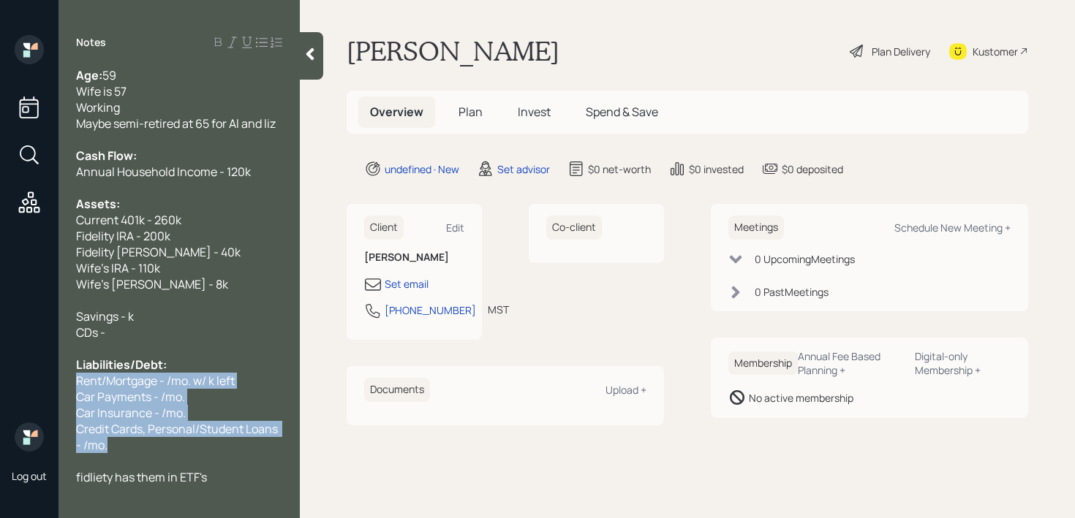
drag, startPoint x: 154, startPoint y: 461, endPoint x: 70, endPoint y: 381, distance: 115.3
click at [70, 381] on div "Age: [DEMOGRAPHIC_DATA] Wife is 57 Working Maybe semi-retired at 65 for Al and …" at bounding box center [179, 284] width 241 height 434
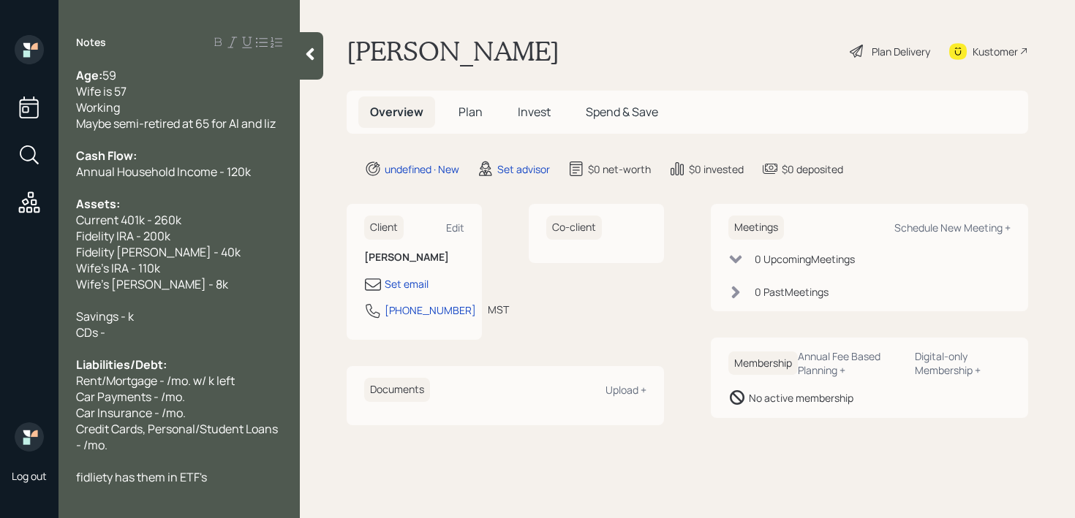
click at [109, 376] on span "Rent/Mortgage - /mo. w/ k left" at bounding box center [155, 381] width 159 height 16
drag, startPoint x: 108, startPoint y: 382, endPoint x: 6, endPoint y: 382, distance: 102.4
click at [6, 382] on div "Log out Notes Age: [DEMOGRAPHIC_DATA] Wife is 57 Working Maybe semi-retired at …" at bounding box center [537, 259] width 1075 height 518
click at [145, 377] on span "Mortgage - /mo. w/ k left" at bounding box center [140, 381] width 129 height 16
drag, startPoint x: 213, startPoint y: 383, endPoint x: 179, endPoint y: 383, distance: 33.6
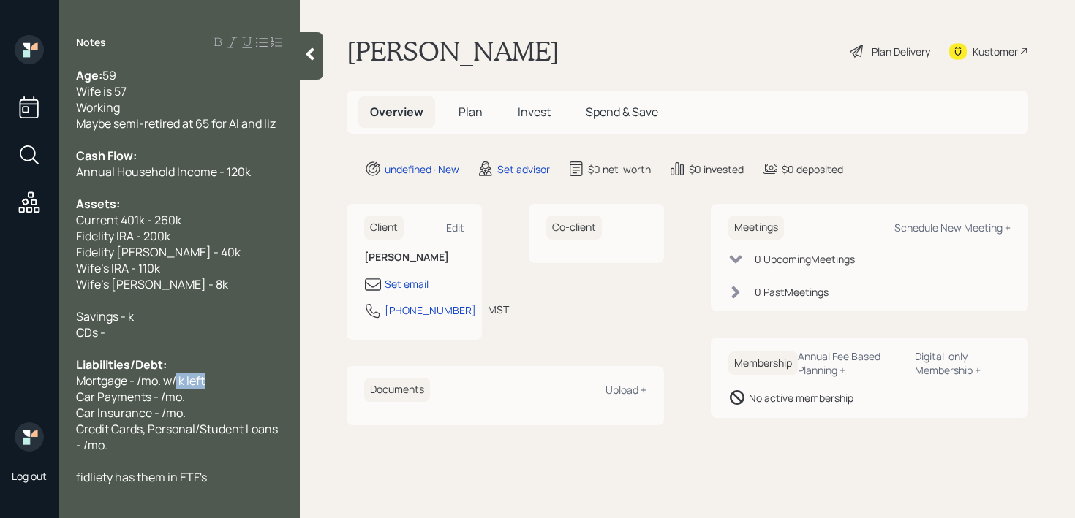
click at [179, 383] on div "Mortgage - /mo. w/ k left" at bounding box center [179, 381] width 206 height 16
click at [143, 385] on span "Mortgage - /mo." at bounding box center [118, 381] width 85 height 16
click at [141, 385] on span "Mortgage - /mo." at bounding box center [118, 381] width 85 height 16
drag, startPoint x: 209, startPoint y: 395, endPoint x: 0, endPoint y: 380, distance: 209.7
click at [0, 380] on div "Log out Notes Age: [DEMOGRAPHIC_DATA] Wife is 57 Working Maybe semi-retired at …" at bounding box center [537, 259] width 1075 height 518
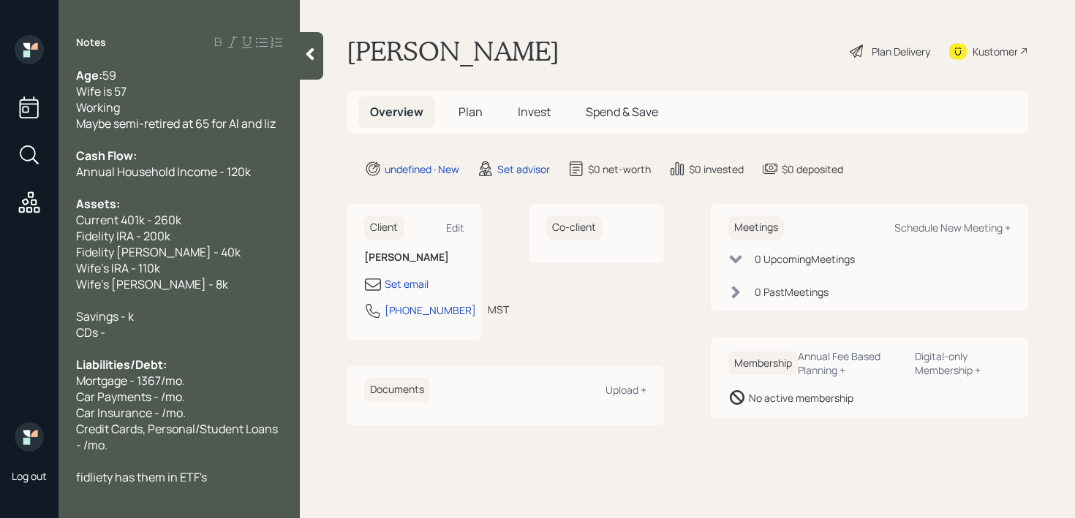
click at [183, 371] on div "Liabilities/Debt:" at bounding box center [179, 365] width 206 height 16
click at [162, 400] on span "Car Payments - /mo." at bounding box center [130, 397] width 109 height 16
click at [222, 378] on div "Mortgage - 1367/mo." at bounding box center [179, 381] width 206 height 16
click at [222, 399] on div "Car Payments - 380/mo." at bounding box center [179, 397] width 206 height 16
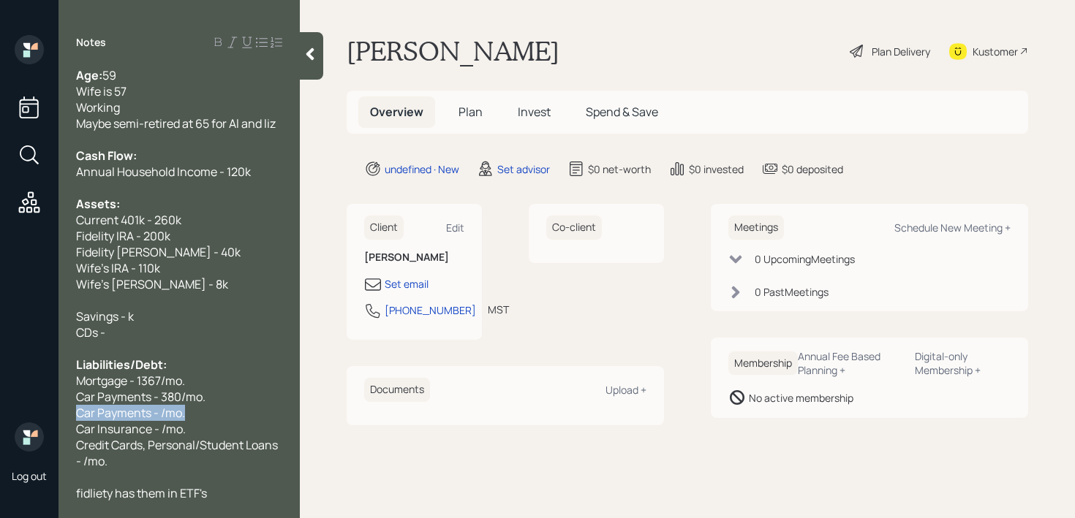
drag, startPoint x: 212, startPoint y: 407, endPoint x: 0, endPoint y: 407, distance: 212.1
click at [0, 407] on div "Log out Notes Age: [DEMOGRAPHIC_DATA] Wife is 57 Working Maybe semi-retired at …" at bounding box center [537, 259] width 1075 height 518
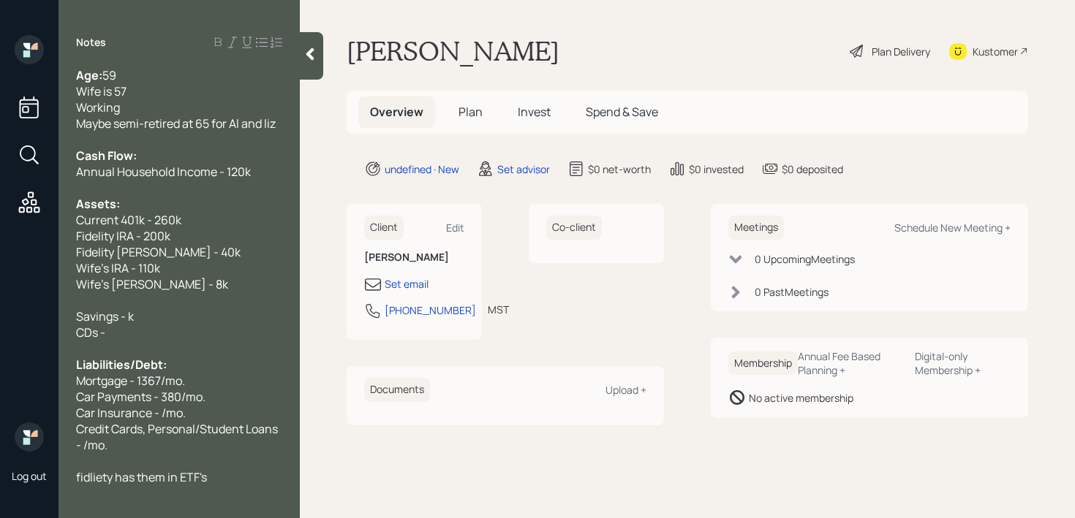
click at [164, 406] on span "Car Insurance - /mo." at bounding box center [131, 413] width 110 height 16
click at [220, 405] on div "Car Insurance - /mo." at bounding box center [179, 413] width 206 height 16
click at [233, 389] on div "Car Payments - 380/mo." at bounding box center [179, 397] width 206 height 16
click at [164, 413] on span "Car Insurance - /mo." at bounding box center [131, 413] width 110 height 16
click at [145, 449] on div "Credit Cards, Personal/Student Loans - /mo." at bounding box center [179, 437] width 206 height 32
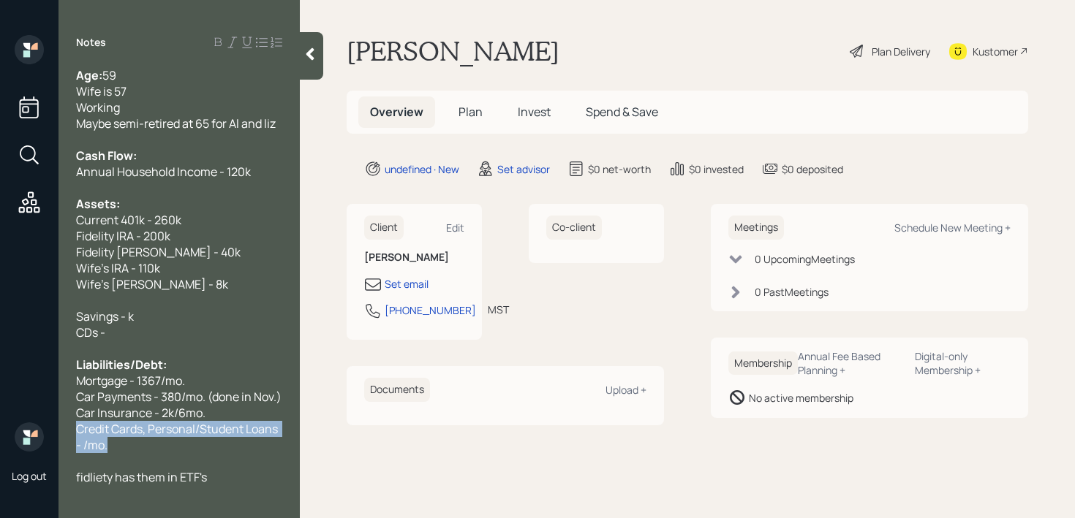
drag, startPoint x: 146, startPoint y: 447, endPoint x: 55, endPoint y: 425, distance: 94.0
click at [55, 425] on div "Log out Notes Age: [DEMOGRAPHIC_DATA] Wife is 57 Working Maybe semi-retired at …" at bounding box center [537, 259] width 1075 height 518
click at [84, 478] on span "fidliety has them in ETF's" at bounding box center [141, 477] width 131 height 16
click at [156, 461] on div at bounding box center [179, 461] width 206 height 16
click at [164, 455] on div at bounding box center [179, 461] width 206 height 16
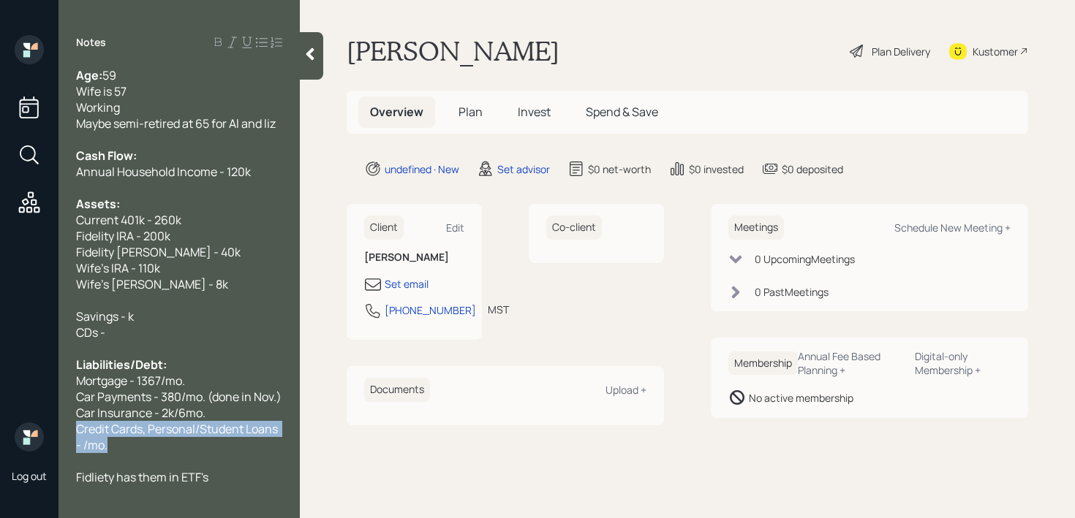
drag, startPoint x: 166, startPoint y: 451, endPoint x: 37, endPoint y: 422, distance: 132.7
click at [37, 422] on div "Log out Notes Age: [DEMOGRAPHIC_DATA] Wife is 57 Working Maybe semi-retired at …" at bounding box center [537, 259] width 1075 height 518
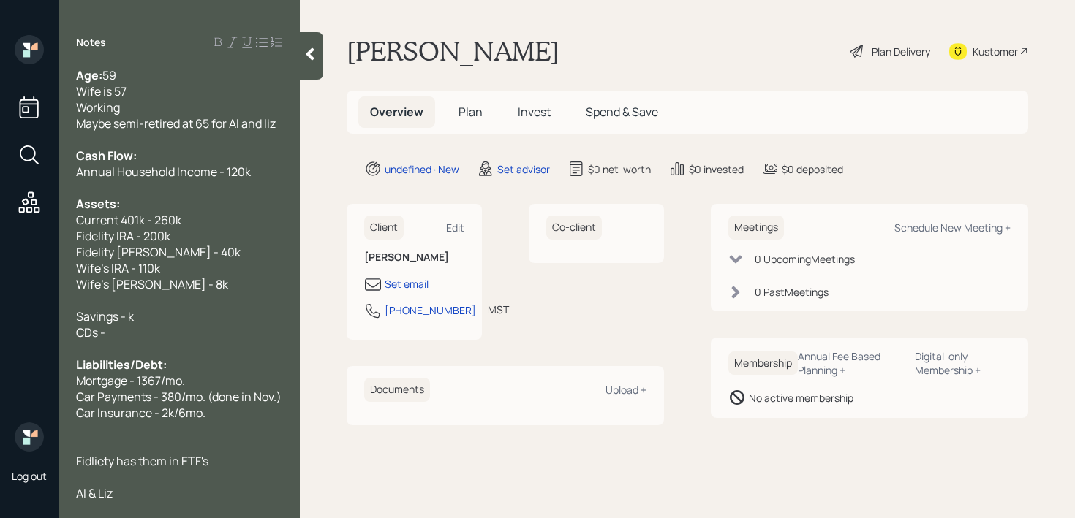
click at [99, 461] on span "Fidliety has them in ETF's" at bounding box center [142, 461] width 132 height 16
click at [238, 453] on div "Fidelity has them in ETF's" at bounding box center [179, 461] width 206 height 16
click at [247, 422] on div at bounding box center [179, 429] width 206 height 16
click at [249, 415] on div "Car Insurance - 2k/6mo." at bounding box center [179, 413] width 206 height 16
click at [137, 326] on div "CDs -" at bounding box center [179, 333] width 206 height 16
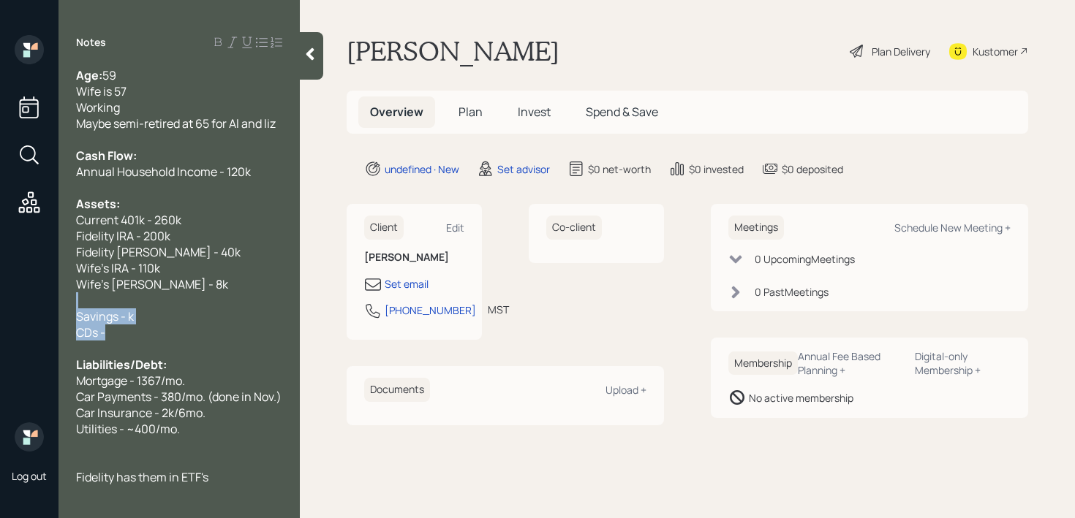
drag, startPoint x: 131, startPoint y: 335, endPoint x: 71, endPoint y: 304, distance: 67.4
click at [71, 304] on div "Age: [DEMOGRAPHIC_DATA] Wife is 57 Working Maybe semi-retired at 65 for Al and …" at bounding box center [179, 284] width 241 height 434
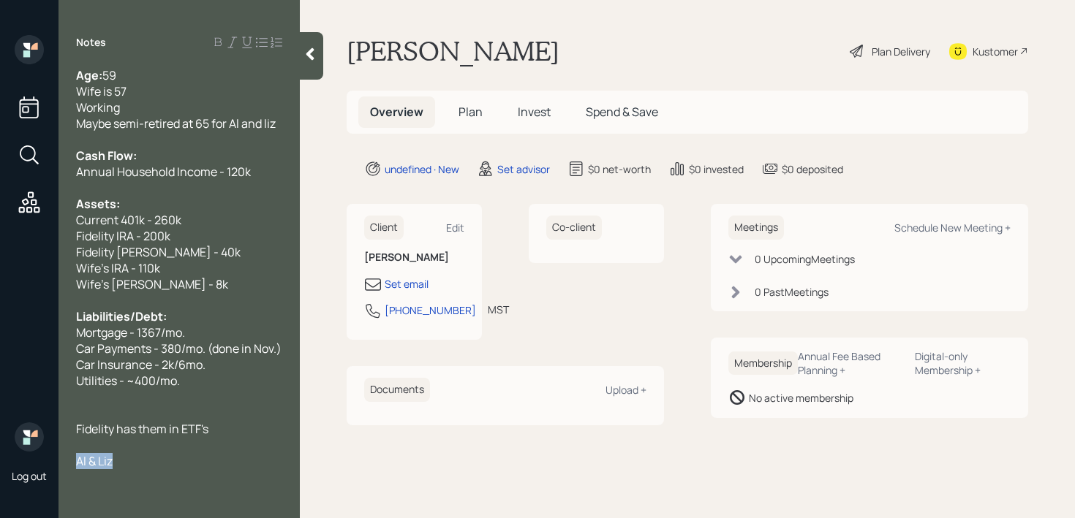
drag, startPoint x: 156, startPoint y: 462, endPoint x: 20, endPoint y: 462, distance: 136.0
click at [20, 462] on div "Log out Notes Age: [DEMOGRAPHIC_DATA] Wife is 57 Working Maybe semi-retired at …" at bounding box center [537, 259] width 1075 height 518
click at [191, 395] on div at bounding box center [179, 397] width 206 height 16
click at [308, 47] on icon at bounding box center [310, 54] width 15 height 15
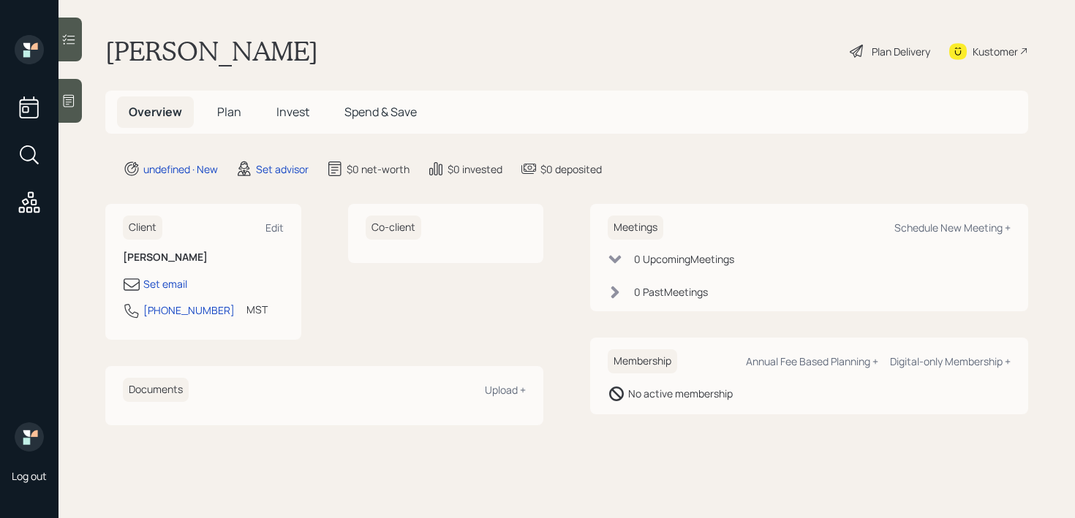
click at [420, 86] on main "[PERSON_NAME] Plan Delivery Kustomer Overview Plan Invest Spend & Save undefine…" at bounding box center [567, 259] width 1016 height 518
click at [151, 278] on div "Set email" at bounding box center [165, 283] width 44 height 15
select select "America/[GEOGRAPHIC_DATA]"
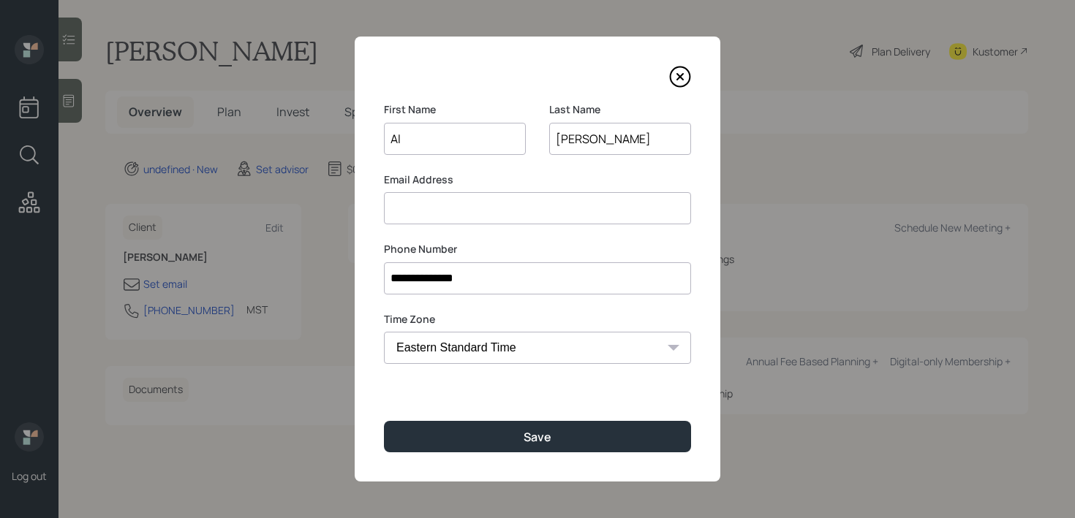
click at [484, 209] on input at bounding box center [537, 208] width 307 height 32
click at [464, 143] on input "Al" at bounding box center [455, 139] width 142 height 32
type input "Al"
click at [471, 221] on input at bounding box center [537, 208] width 307 height 32
type input "[EMAIL_ADDRESS][DOMAIN_NAME]"
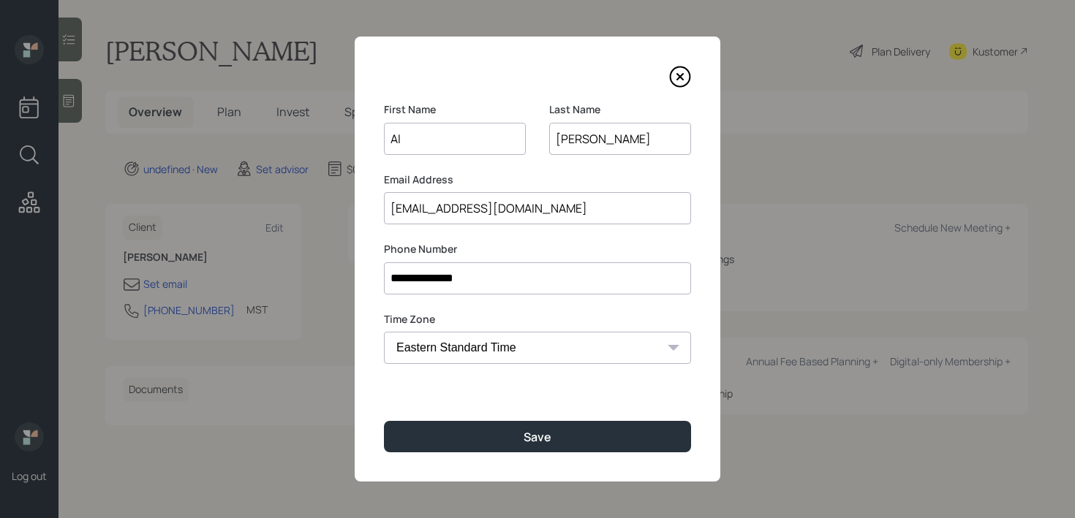
drag, startPoint x: 628, startPoint y: 136, endPoint x: 422, endPoint y: 134, distance: 206.2
click at [422, 134] on div "First Name [PERSON_NAME] Last Name [PERSON_NAME]" at bounding box center [537, 137] width 307 height 70
type input ","
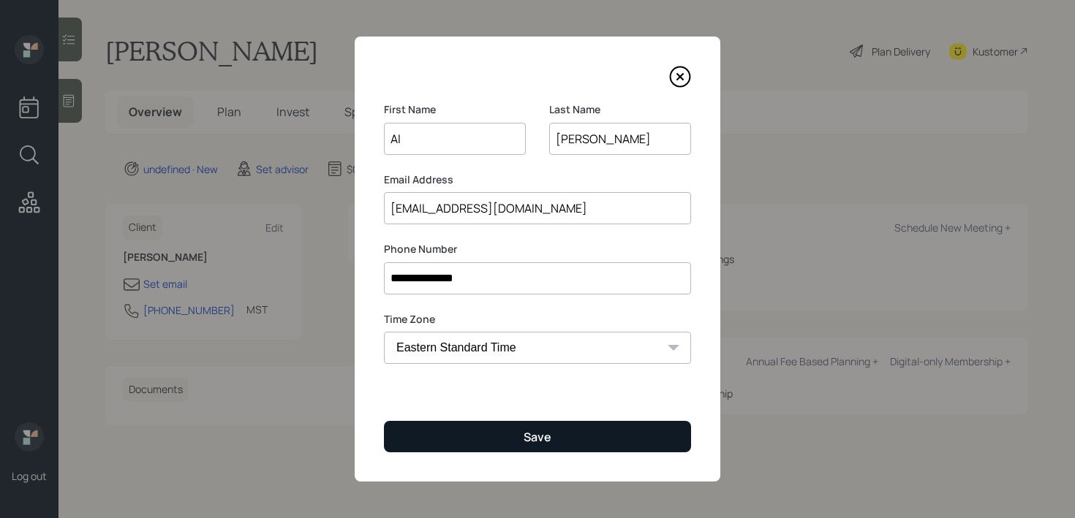
type input "[PERSON_NAME]"
click at [516, 445] on button "Save" at bounding box center [537, 436] width 307 height 31
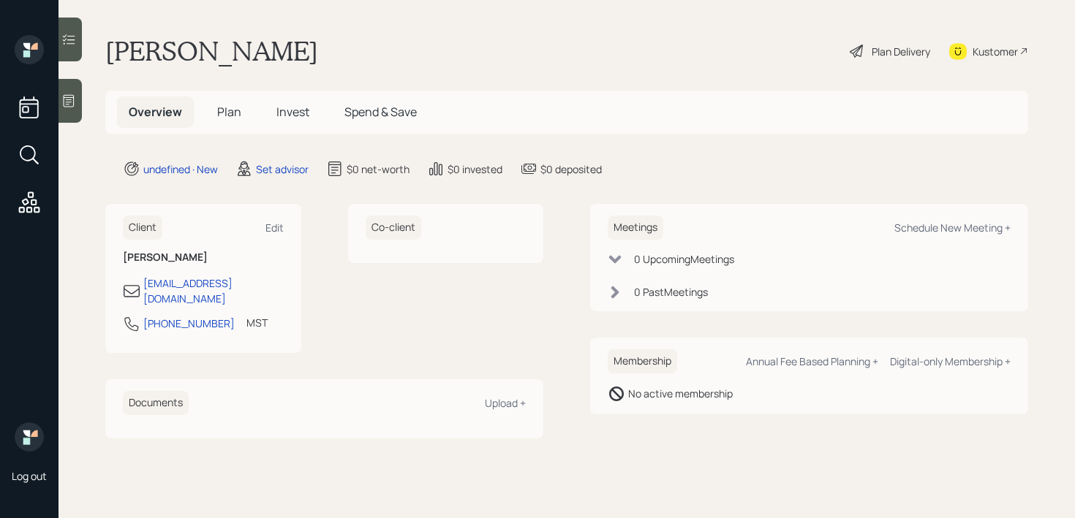
click at [72, 105] on icon at bounding box center [68, 101] width 15 height 15
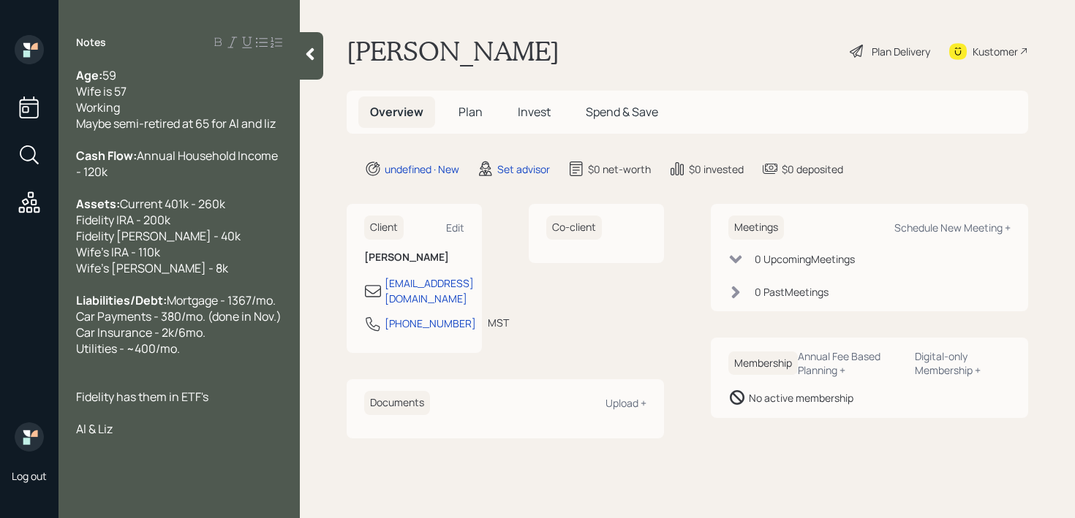
click at [315, 66] on div at bounding box center [311, 56] width 23 height 48
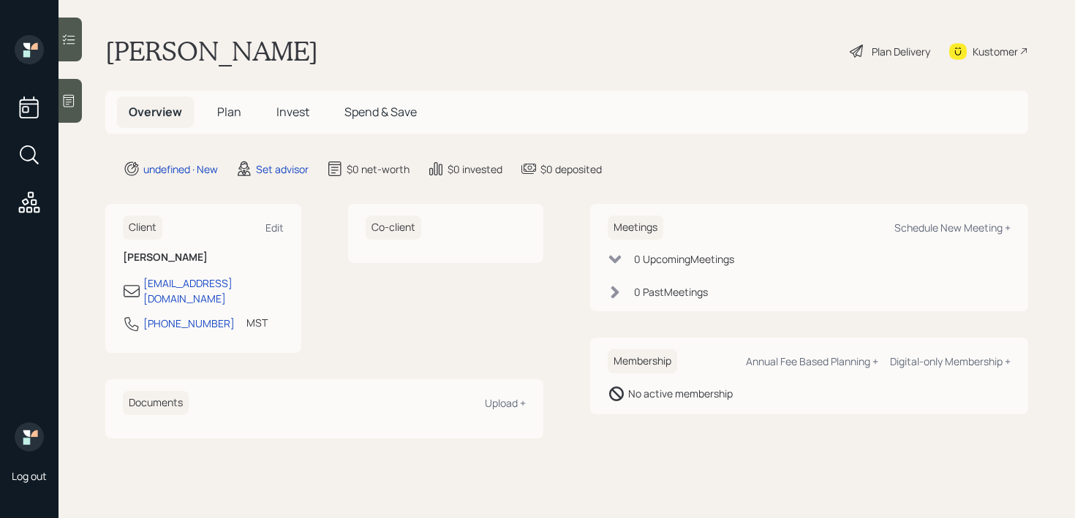
click at [605, 86] on main "[PERSON_NAME] Plan Delivery Kustomer Overview Plan Invest Spend & Save undefine…" at bounding box center [567, 259] width 1016 height 518
click at [880, 207] on div "Meetings Schedule New Meeting + 0 Upcoming Meeting s 0 Past Meeting s" at bounding box center [809, 257] width 438 height 107
click at [922, 224] on div "Schedule New Meeting +" at bounding box center [952, 228] width 116 height 14
select select "round-[PERSON_NAME]"
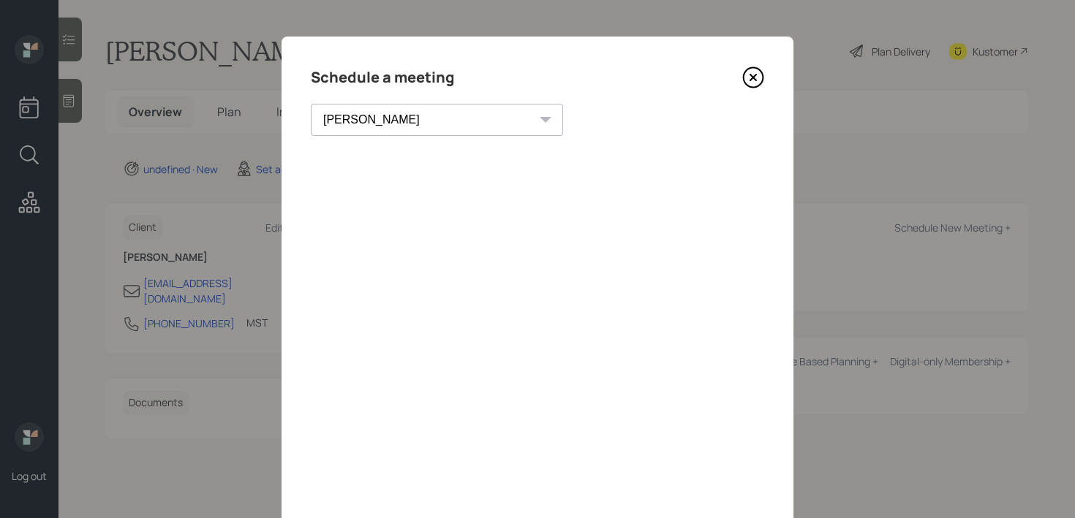
click at [749, 69] on icon at bounding box center [753, 78] width 22 height 22
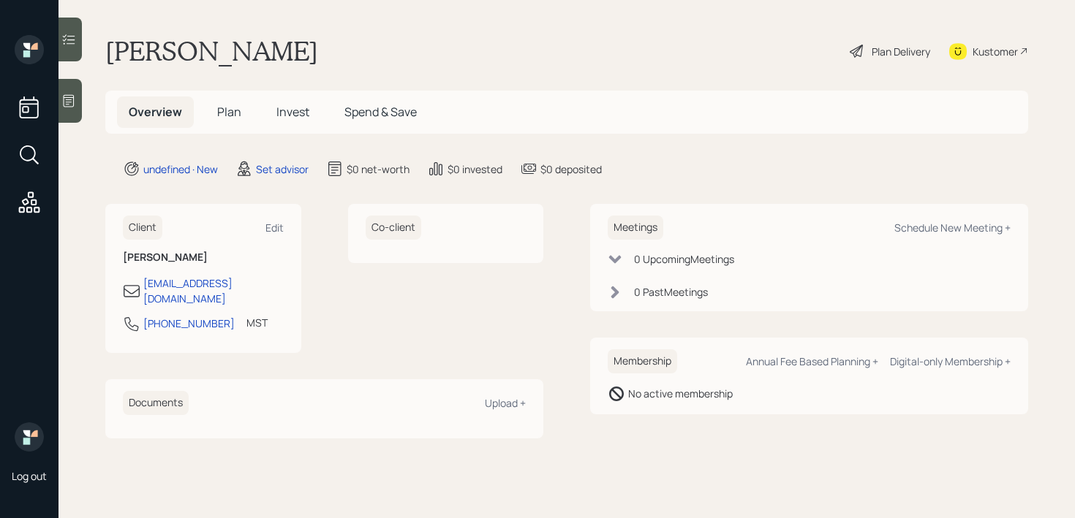
click at [61, 95] on icon at bounding box center [68, 101] width 15 height 15
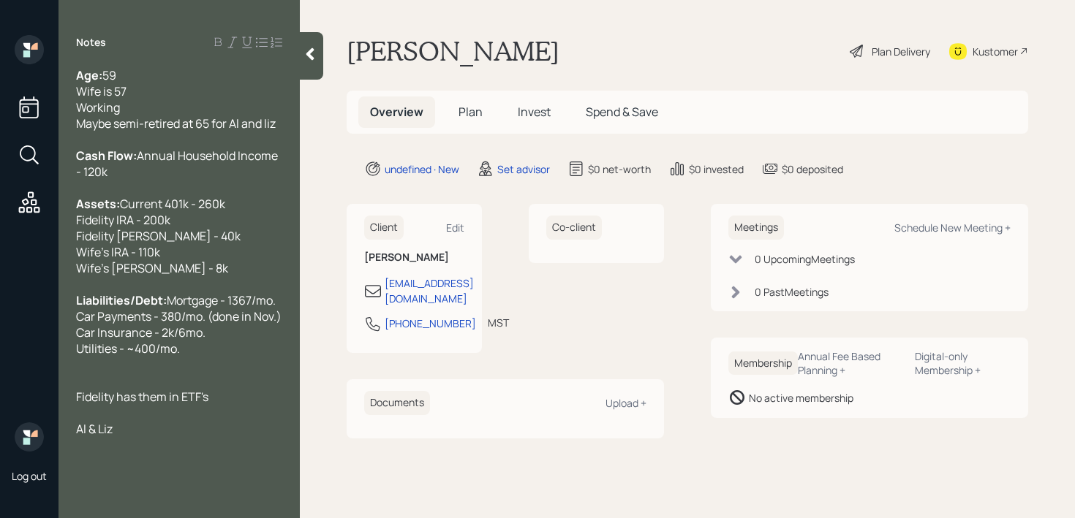
click at [306, 67] on div at bounding box center [311, 56] width 23 height 48
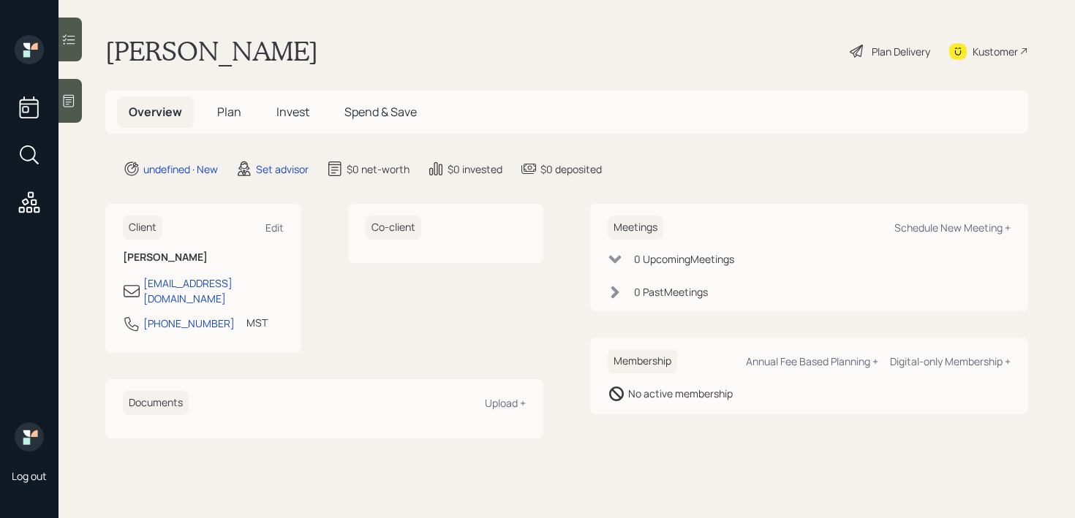
click at [966, 238] on div "Meetings Schedule New Meeting +" at bounding box center [809, 228] width 403 height 24
click at [77, 102] on div at bounding box center [70, 101] width 23 height 44
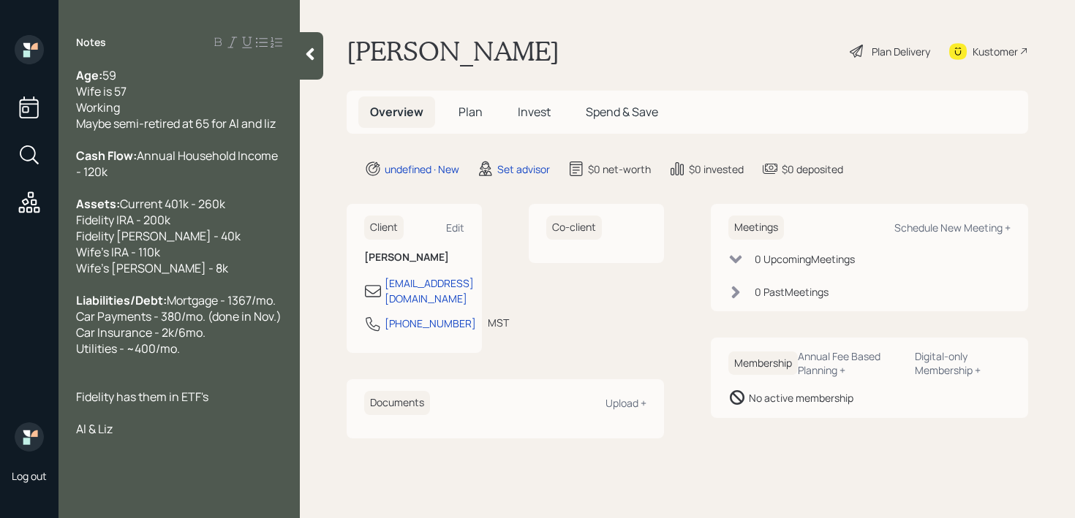
click at [318, 75] on div at bounding box center [311, 56] width 23 height 48
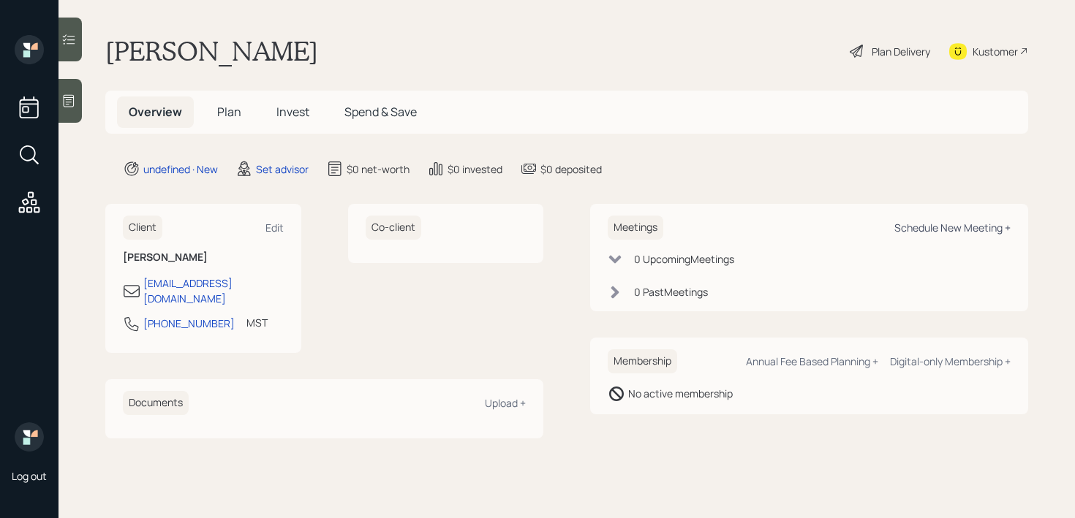
click at [913, 233] on div "Schedule New Meeting +" at bounding box center [952, 228] width 116 height 14
select select "round-[PERSON_NAME]"
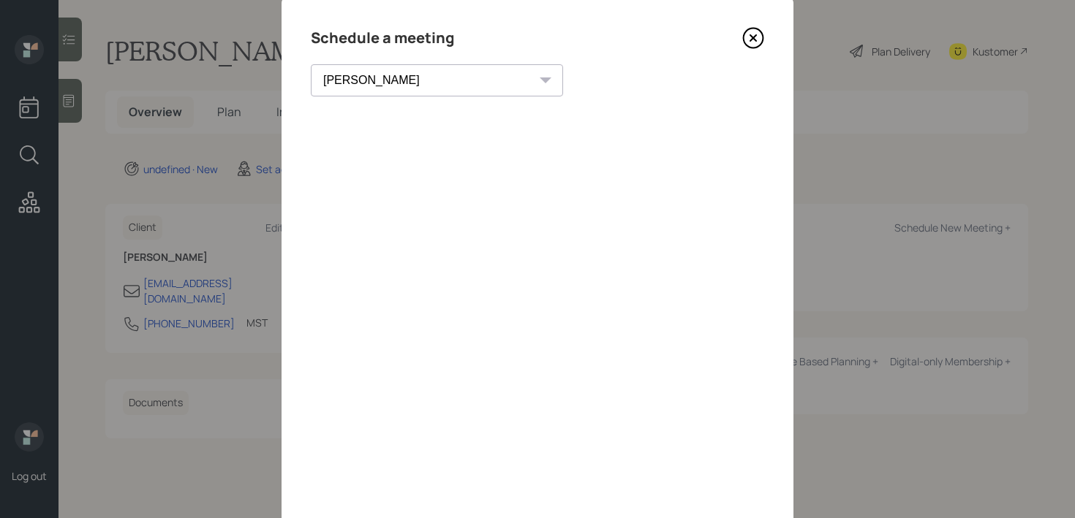
scroll to position [37, 0]
click at [760, 43] on icon at bounding box center [753, 40] width 22 height 22
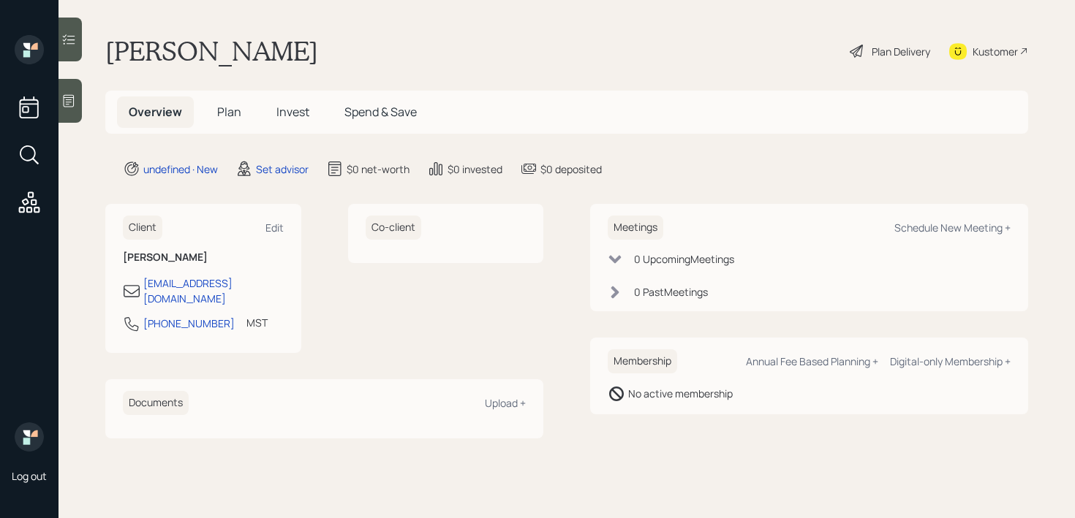
click at [76, 98] on icon at bounding box center [68, 101] width 15 height 15
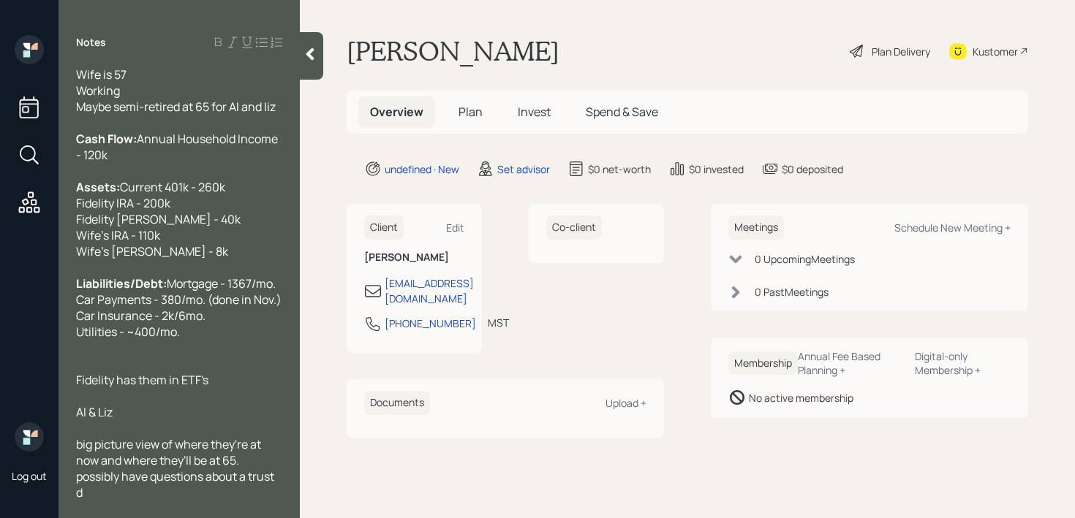
scroll to position [48, 0]
click at [973, 44] on div "Kustomer" at bounding box center [995, 51] width 45 height 15
click at [156, 393] on div at bounding box center [179, 396] width 206 height 16
click at [163, 365] on div at bounding box center [179, 364] width 206 height 16
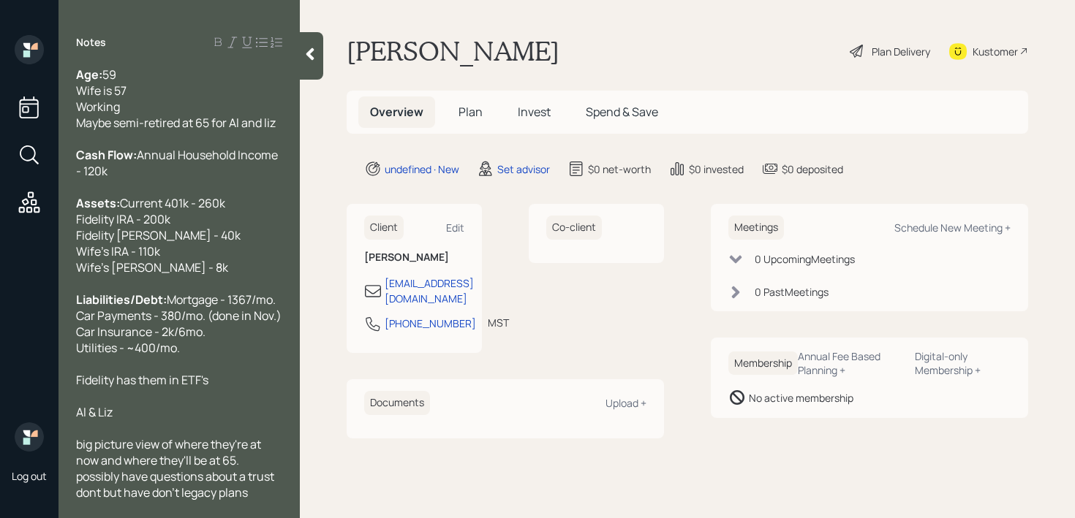
click at [158, 415] on div "Al & Liz" at bounding box center [179, 412] width 206 height 16
click at [84, 447] on span "big picture view of where they're at now and where they'll be at 65." at bounding box center [169, 453] width 187 height 32
click at [76, 496] on span "possibly have questions about a trust dont but have don't legacy plans" at bounding box center [176, 485] width 200 height 32
click at [86, 497] on span "possibly have questions about a trust dont but have don't legacy plans" at bounding box center [176, 485] width 200 height 32
click at [197, 418] on div "Al & Liz" at bounding box center [179, 412] width 206 height 16
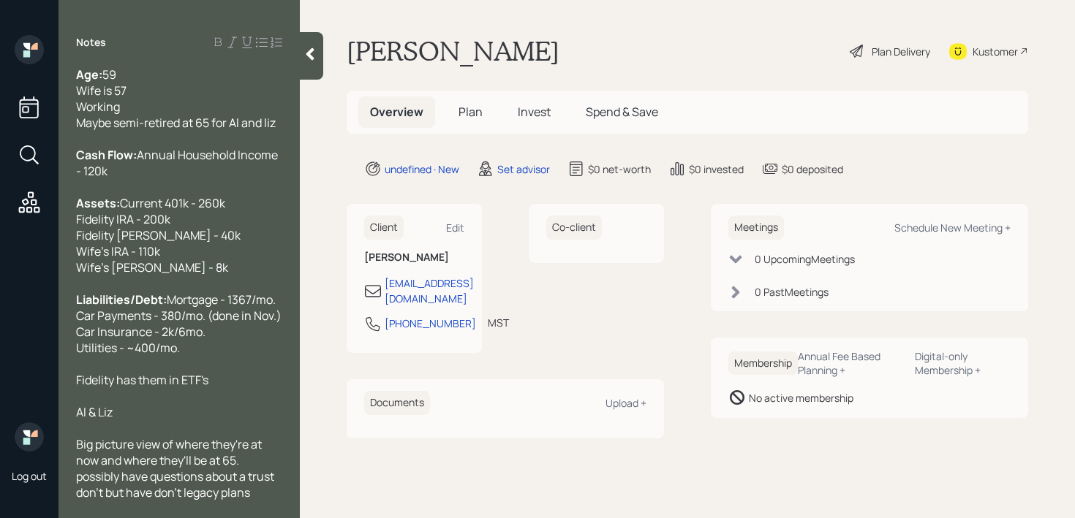
click at [200, 401] on div at bounding box center [179, 396] width 206 height 16
click at [214, 396] on div at bounding box center [179, 396] width 206 height 16
click at [198, 421] on div at bounding box center [179, 428] width 206 height 16
drag, startPoint x: 203, startPoint y: 417, endPoint x: 21, endPoint y: 417, distance: 181.4
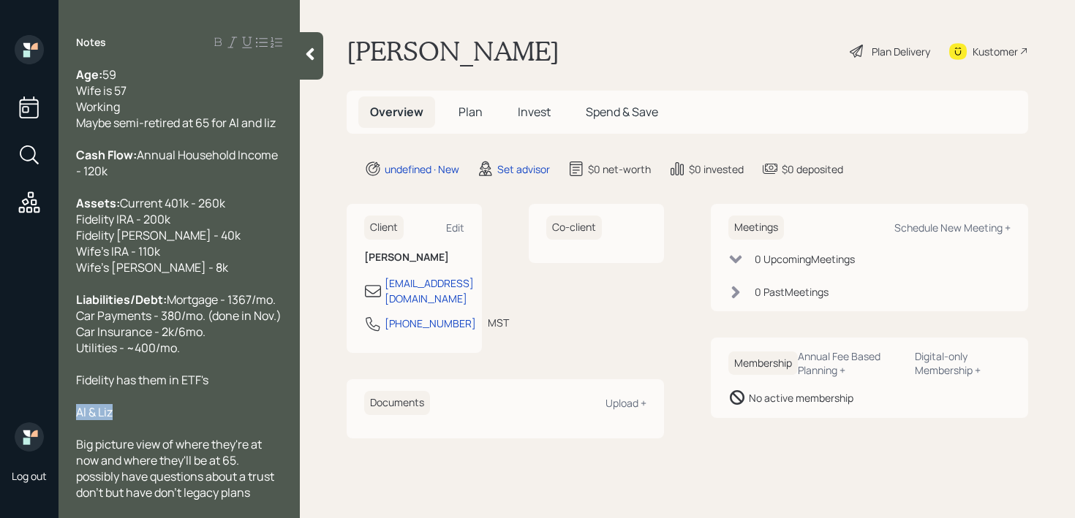
click at [21, 417] on div "Log out Notes Age: [DEMOGRAPHIC_DATA] Wife is 57 Working Maybe semi-retired at …" at bounding box center [537, 259] width 1075 height 518
click at [150, 393] on div at bounding box center [179, 396] width 206 height 16
click at [150, 409] on div "Al & Liz" at bounding box center [179, 412] width 206 height 16
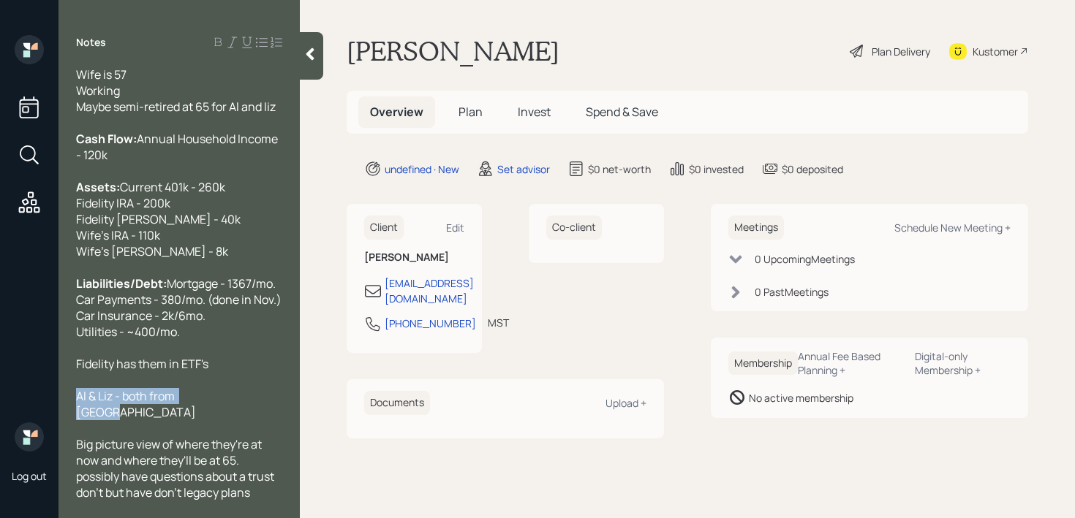
drag, startPoint x: 222, startPoint y: 416, endPoint x: 0, endPoint y: 416, distance: 222.3
click at [0, 416] on div "Log out Notes Age: [DEMOGRAPHIC_DATA] Wife is 57 Working Maybe semi-retired at …" at bounding box center [537, 259] width 1075 height 518
copy span "Al & Liz - both from [GEOGRAPHIC_DATA]"
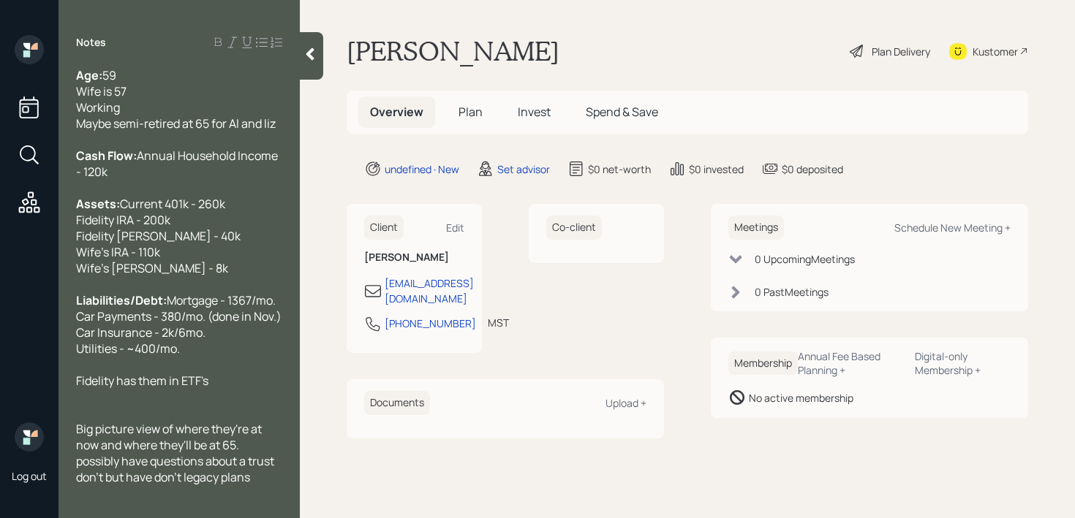
scroll to position [0, 0]
click at [280, 125] on div "Age: [DEMOGRAPHIC_DATA] Wife is 57 Working Maybe semi-retired at 65 for Al and …" at bounding box center [179, 99] width 206 height 64
click at [239, 122] on span "59 Wife is 57 Working Maybe semi-retired at 65 for Al and liz" at bounding box center [176, 99] width 200 height 64
click at [279, 117] on div "Age: [DEMOGRAPHIC_DATA] Wife is 57 Working Maybe semi-retired at 65 for Al and …" at bounding box center [179, 99] width 206 height 64
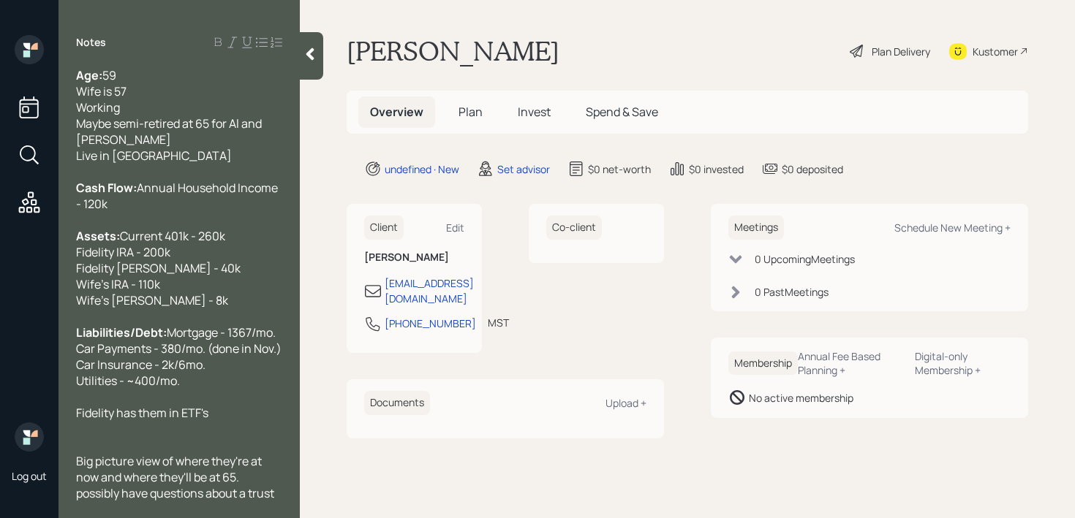
click at [212, 94] on div "Age: [DEMOGRAPHIC_DATA] Wife is 57 Working Maybe semi-retired at 65 for Al and …" at bounding box center [179, 107] width 206 height 80
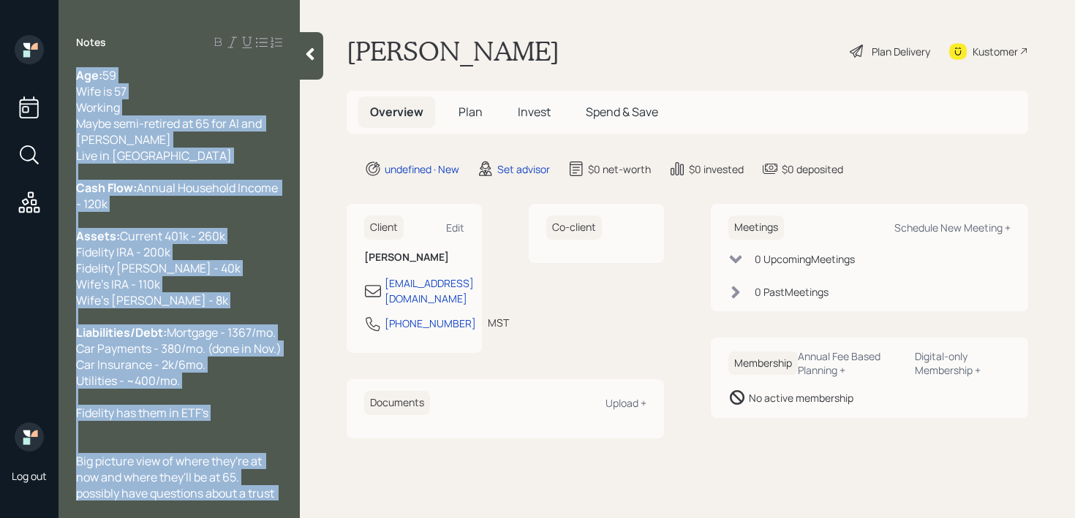
drag, startPoint x: 284, startPoint y: 137, endPoint x: 260, endPoint y: 137, distance: 23.4
click at [260, 137] on div "Age: [DEMOGRAPHIC_DATA] Wife is 57 Working Maybe semi-retired at 65 for Al and …" at bounding box center [179, 284] width 241 height 434
click at [260, 137] on span "Working Maybe semi-retired at 65 for Al and [PERSON_NAME]" at bounding box center [170, 123] width 188 height 48
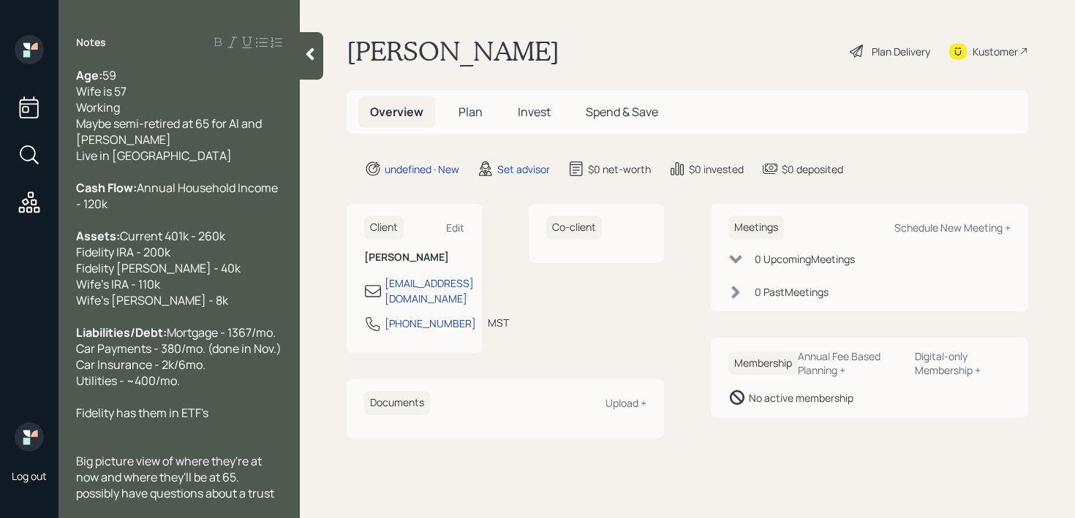
click at [264, 137] on span "Working Maybe semi-retired at 65 for Al and [PERSON_NAME]" at bounding box center [170, 123] width 188 height 48
drag, startPoint x: 281, startPoint y: 137, endPoint x: 228, endPoint y: 137, distance: 52.7
click at [228, 137] on span "Working Maybe semi-retired at 65 for Al and [PERSON_NAME]" at bounding box center [170, 123] width 188 height 48
drag, startPoint x: 174, startPoint y: 175, endPoint x: 0, endPoint y: 175, distance: 174.0
click at [0, 175] on div "Log out Notes Age: [DEMOGRAPHIC_DATA] Wife is 57 Working Maybe semi-retired at …" at bounding box center [537, 259] width 1075 height 518
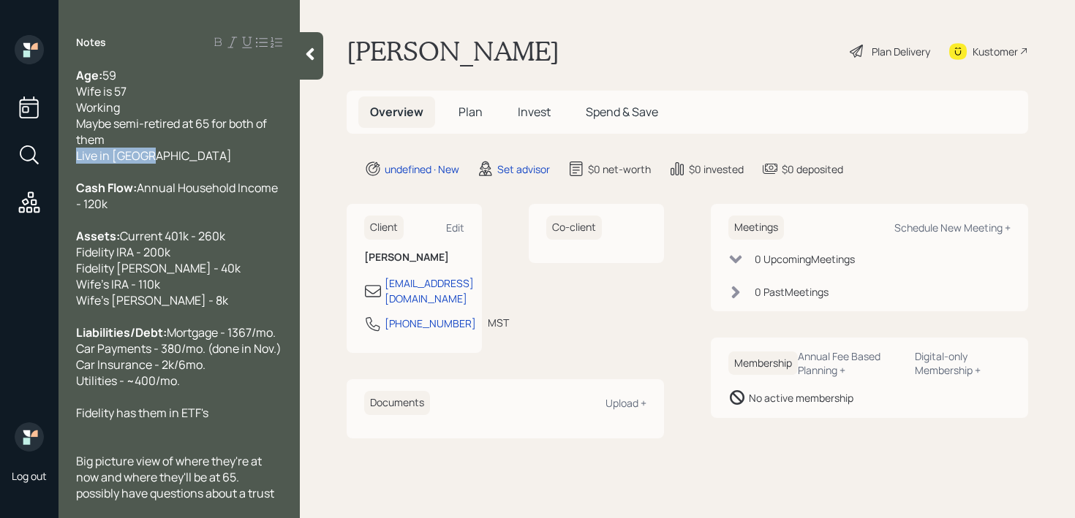
copy span "Live in [GEOGRAPHIC_DATA]"
click at [165, 101] on div "Working Maybe semi-retired at 65 for both of them" at bounding box center [179, 123] width 206 height 48
click at [164, 109] on div "Age: [DEMOGRAPHIC_DATA] Wife is 57 Working Maybe semi-retired at 65 for both of…" at bounding box center [179, 107] width 206 height 80
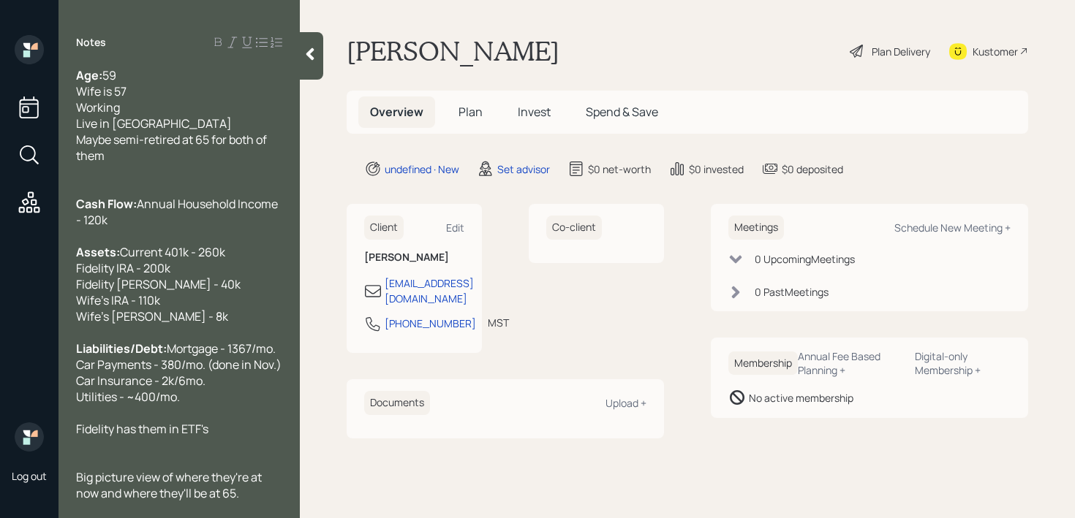
scroll to position [80, 0]
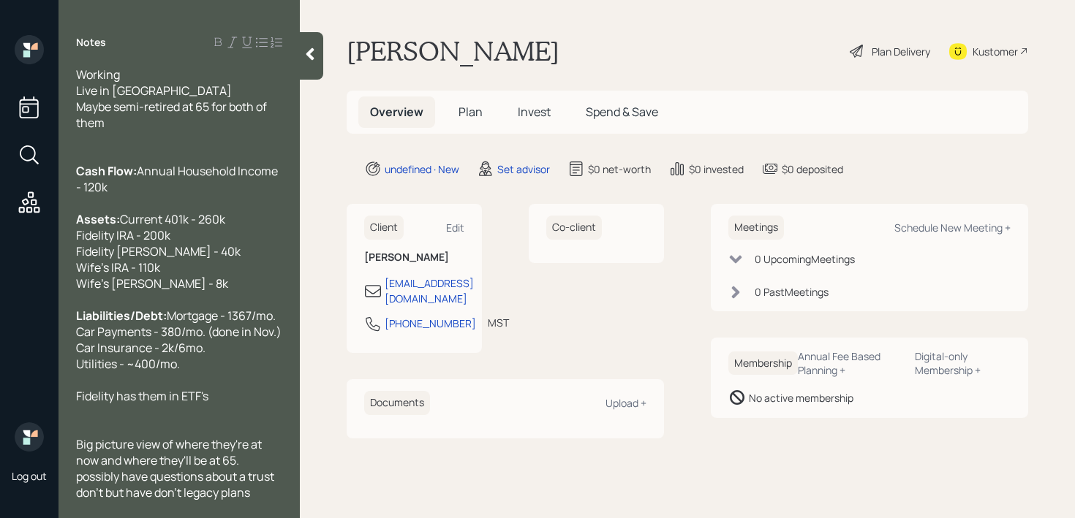
click at [234, 396] on div "Fidelity has them in ETF's" at bounding box center [179, 396] width 206 height 16
drag, startPoint x: 238, startPoint y: 399, endPoint x: 13, endPoint y: 399, distance: 224.5
click at [13, 399] on div "Log out Notes Age: [DEMOGRAPHIC_DATA] Wife is 57 Working Live in [GEOGRAPHIC_DA…" at bounding box center [537, 259] width 1075 height 518
copy span "Fidelity has them in ETF's."
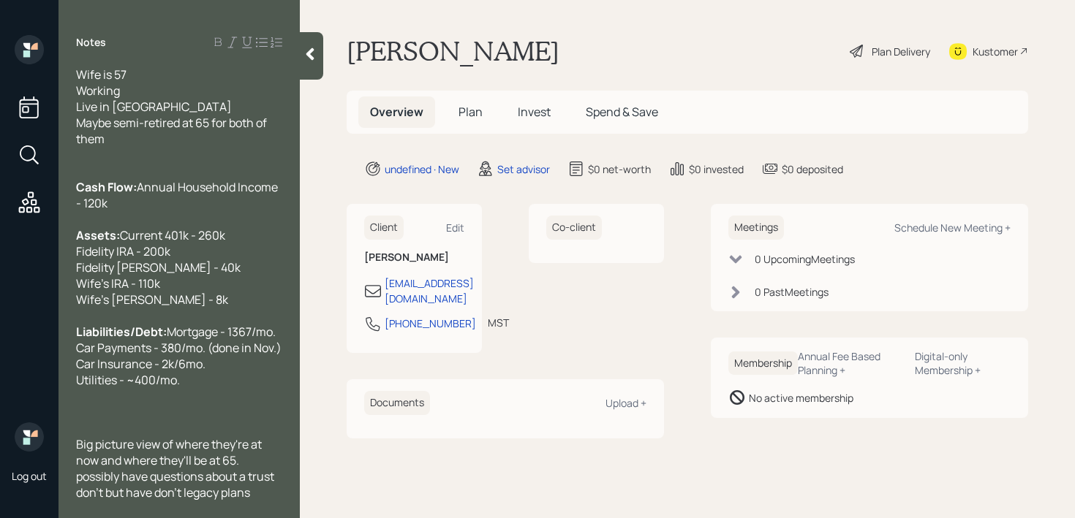
click at [225, 250] on div "Assets: Current 401k - 260k Fidelity IRA - 200k Fidelity [PERSON_NAME] - 40k Wi…" at bounding box center [179, 267] width 206 height 80
click at [230, 238] on div "Assets: Current 401k - 260k Fidelity IRA - 200k Fidelity [PERSON_NAME] - 40k Wi…" at bounding box center [179, 267] width 206 height 80
click at [220, 266] on div "Assets: Current 401k - 260k Fidelity IRA - 200k (ETF's) Fidelity [PERSON_NAME] …" at bounding box center [179, 267] width 206 height 80
click at [208, 227] on div "Assets: Current 401k - 260k Fidelity IRA - 200k (ETF's) Fidelity [PERSON_NAME] …" at bounding box center [179, 267] width 206 height 80
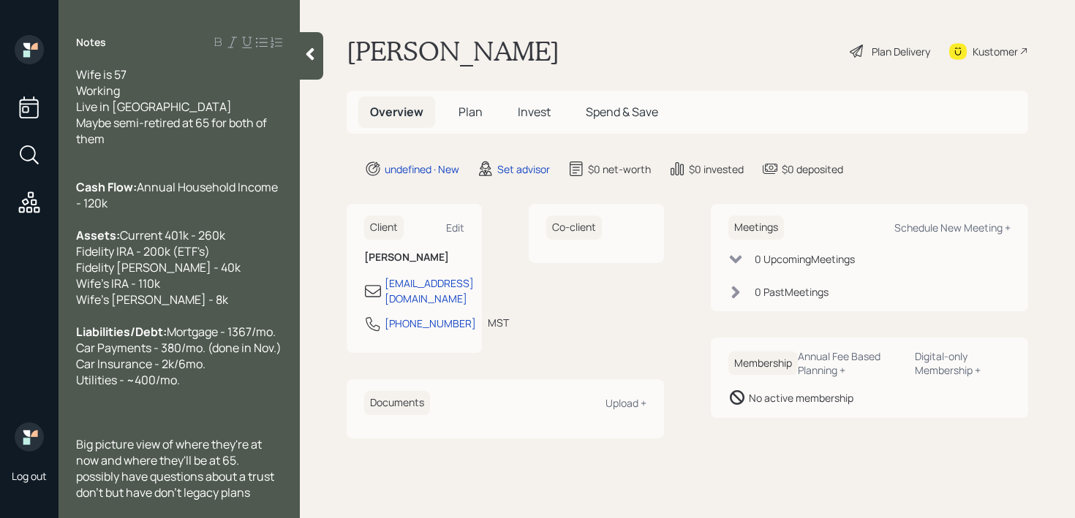
click at [192, 147] on div at bounding box center [179, 155] width 206 height 16
click at [173, 398] on div at bounding box center [179, 396] width 206 height 16
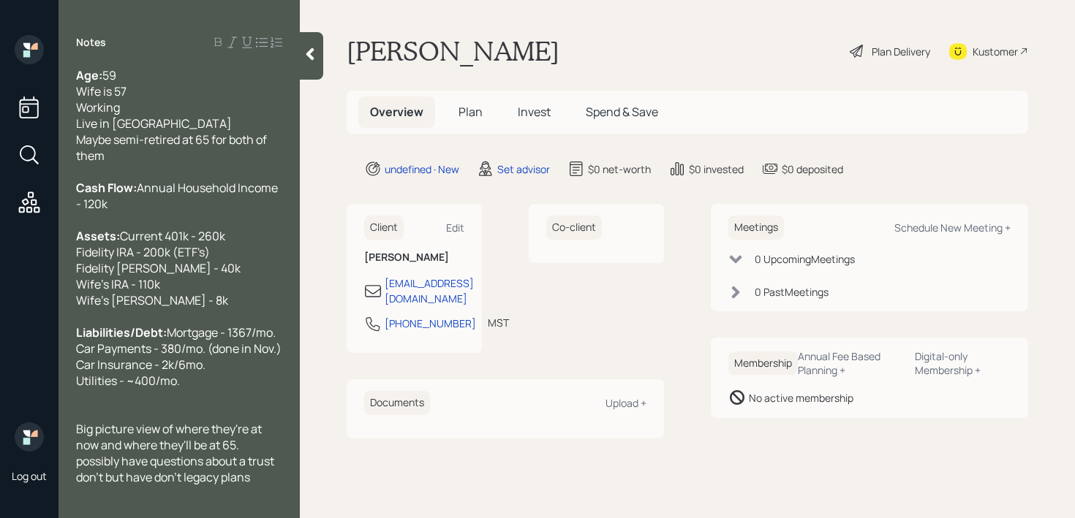
click at [166, 405] on div at bounding box center [179, 397] width 206 height 16
click at [86, 469] on span "possibly have questions about a trust don't but have don't legacy plans" at bounding box center [176, 453] width 200 height 32
drag, startPoint x: 270, startPoint y: 493, endPoint x: 109, endPoint y: 493, distance: 160.9
click at [109, 469] on div "Possibly have questions about a trust don't but have don't legacy plans" at bounding box center [179, 453] width 206 height 32
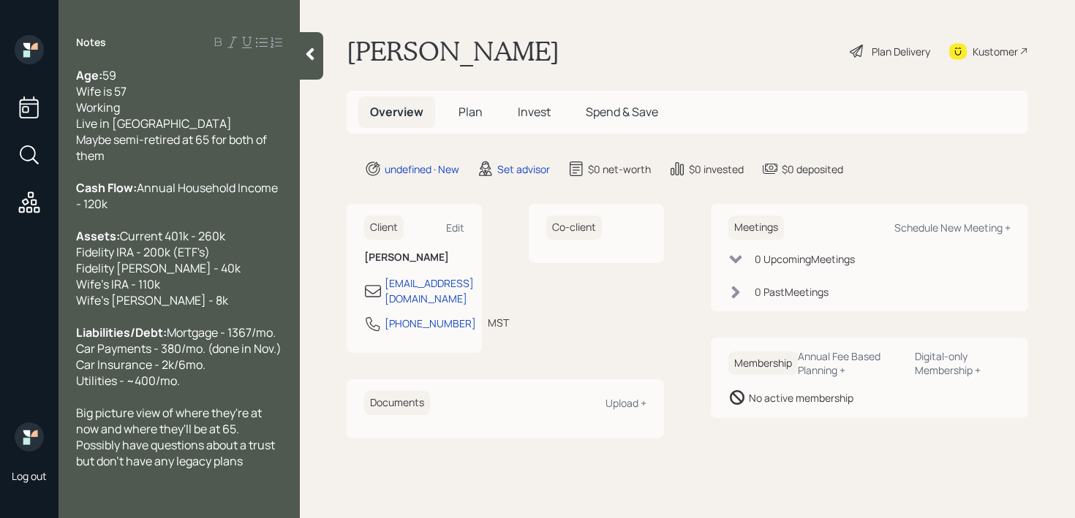
click at [194, 177] on div at bounding box center [179, 172] width 206 height 16
click at [245, 389] on div "Liabilities/Debt: Mortgage - 1367/mo. Car Payments - 380/mo. (done in Nov.) Car…" at bounding box center [179, 357] width 206 height 64
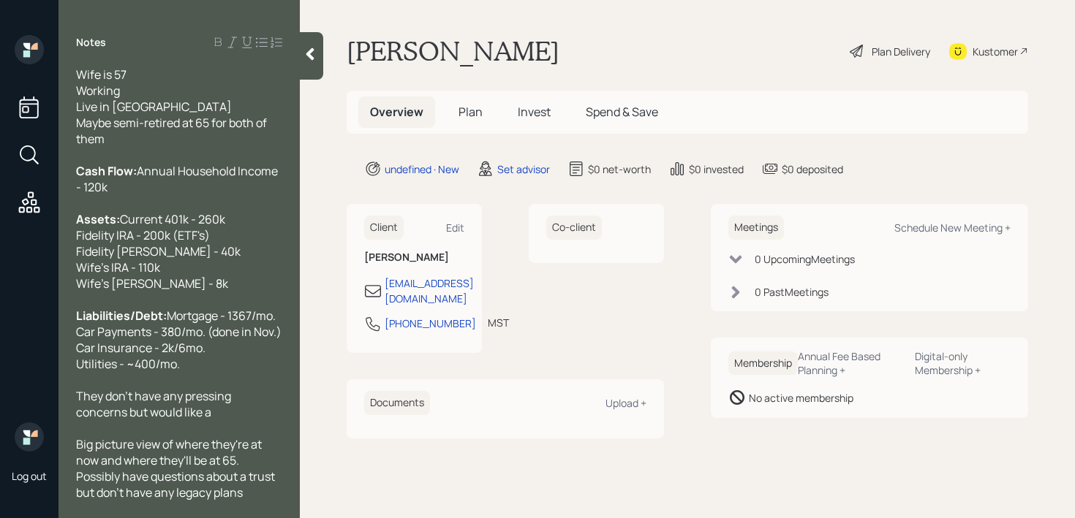
click at [78, 463] on span "Big picture view of where they're at now and where they'll be at 65." at bounding box center [170, 453] width 188 height 32
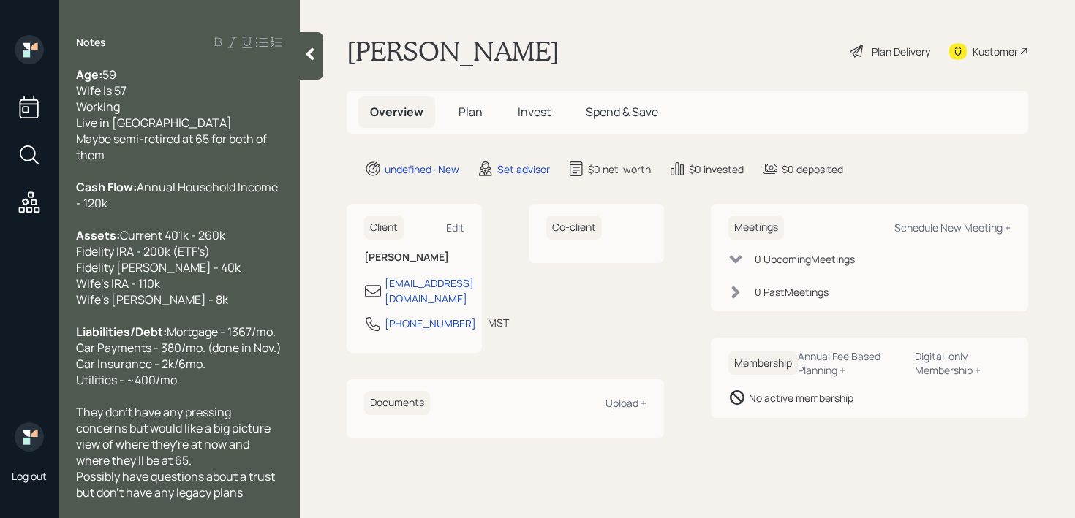
click at [234, 453] on div "They don't have any pressing concerns but would like a big picture view of wher…" at bounding box center [179, 436] width 206 height 64
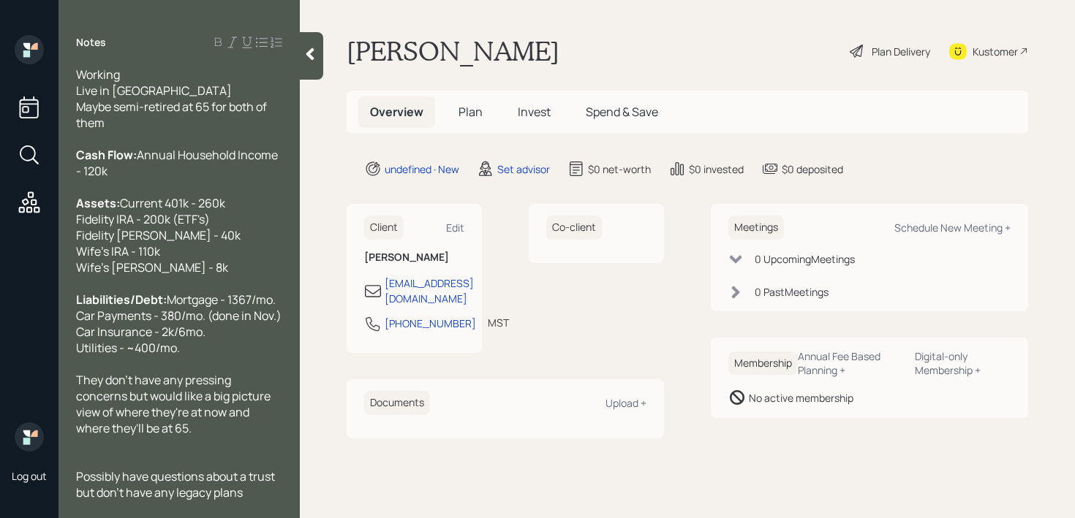
scroll to position [56, 0]
click at [221, 437] on div "They don't have any pressing concerns but would like a big picture view of wher…" at bounding box center [179, 404] width 206 height 64
click at [156, 450] on div at bounding box center [179, 445] width 206 height 16
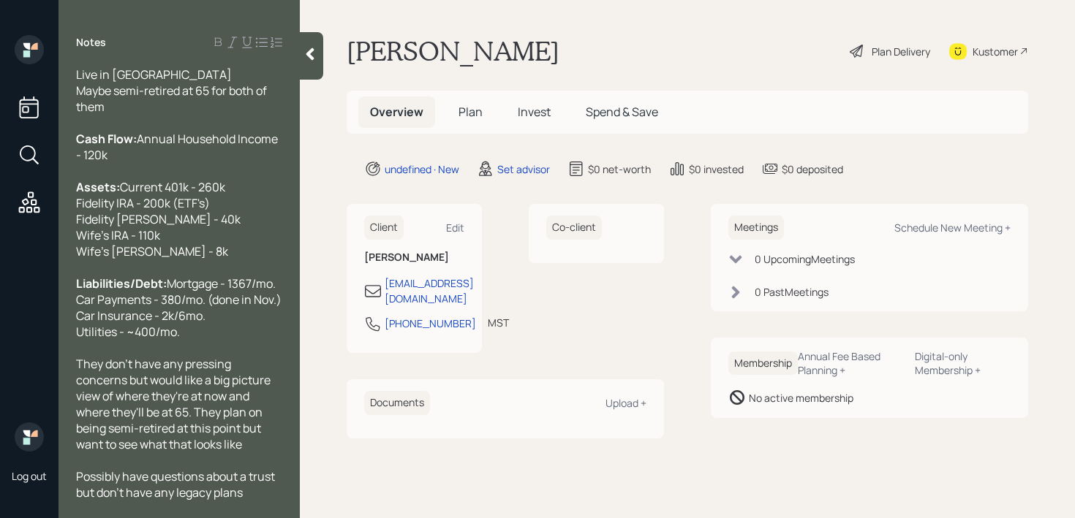
click at [320, 64] on div at bounding box center [311, 56] width 23 height 48
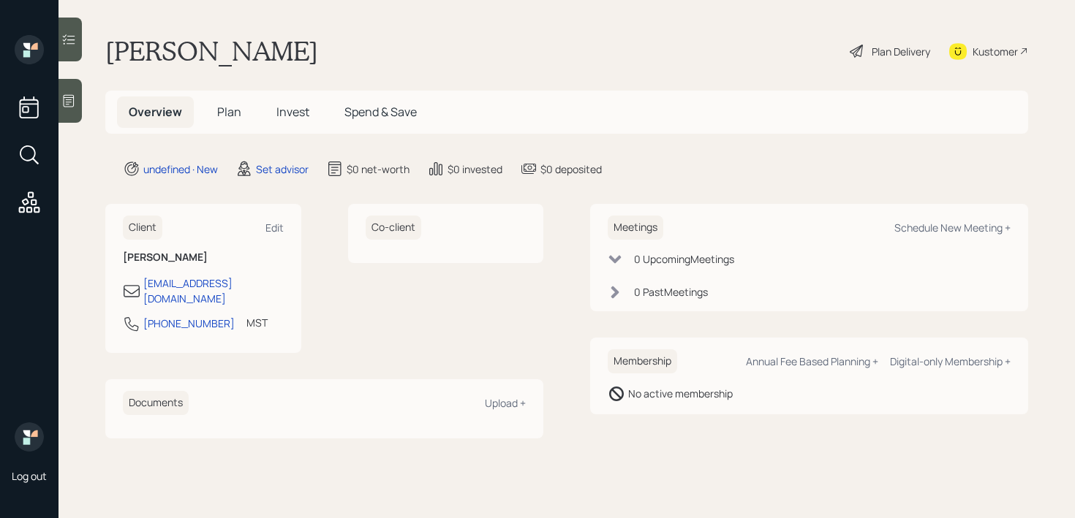
click at [543, 48] on div "[PERSON_NAME] Plan Delivery Kustomer" at bounding box center [566, 51] width 923 height 32
click at [613, 62] on div "[PERSON_NAME] Plan Delivery Kustomer" at bounding box center [566, 51] width 923 height 32
click at [72, 99] on icon at bounding box center [68, 101] width 15 height 15
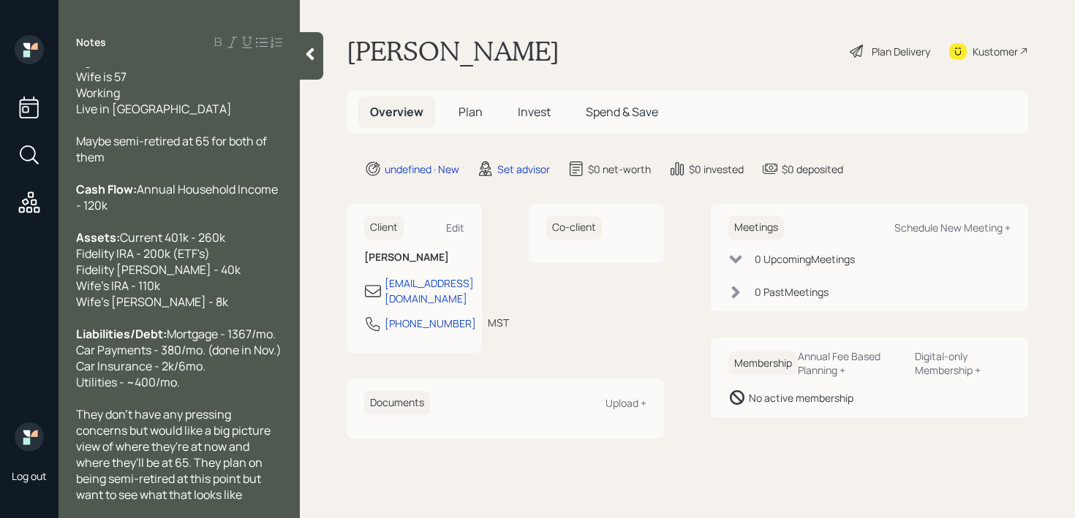
scroll to position [0, 0]
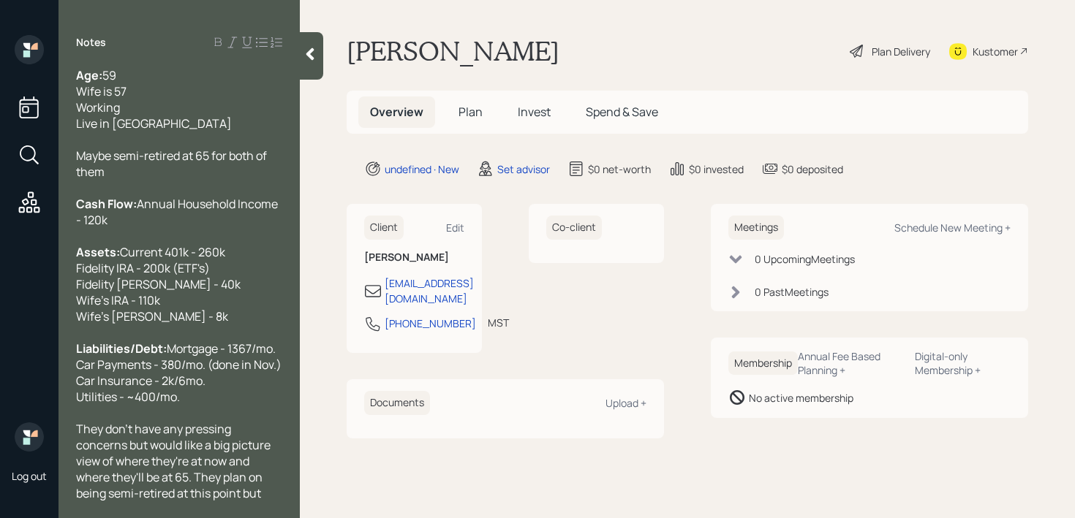
click at [193, 126] on div "Age: [DEMOGRAPHIC_DATA] Wife is 57 Working Live in [GEOGRAPHIC_DATA]" at bounding box center [179, 99] width 206 height 64
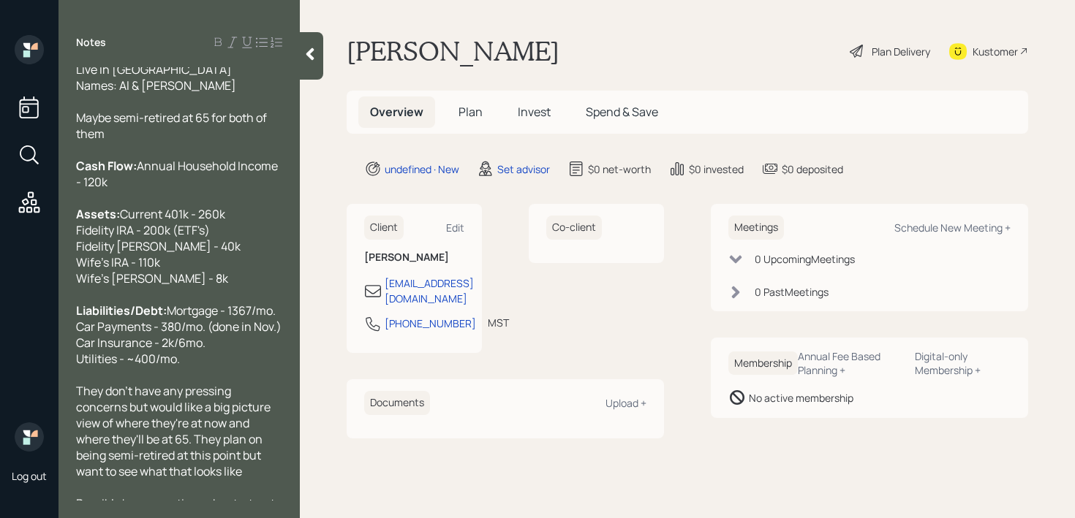
scroll to position [113, 0]
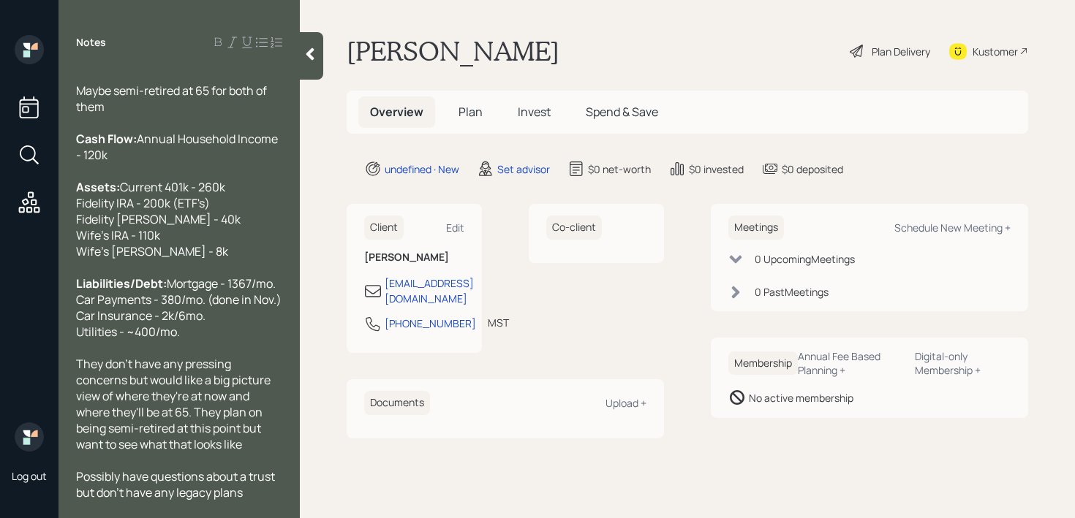
click at [309, 64] on div at bounding box center [311, 56] width 23 height 48
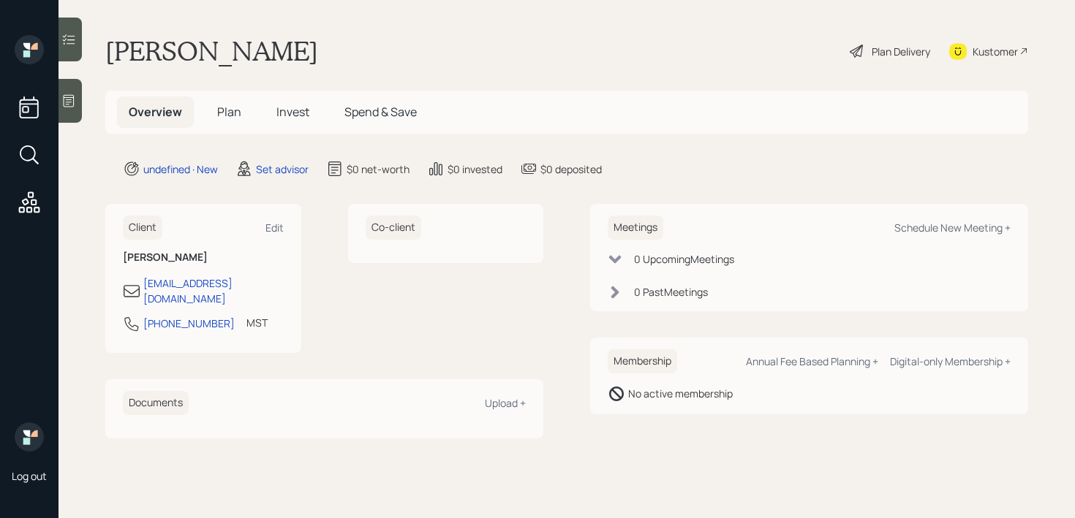
click at [434, 53] on div "[PERSON_NAME] Plan Delivery Kustomer" at bounding box center [566, 51] width 923 height 32
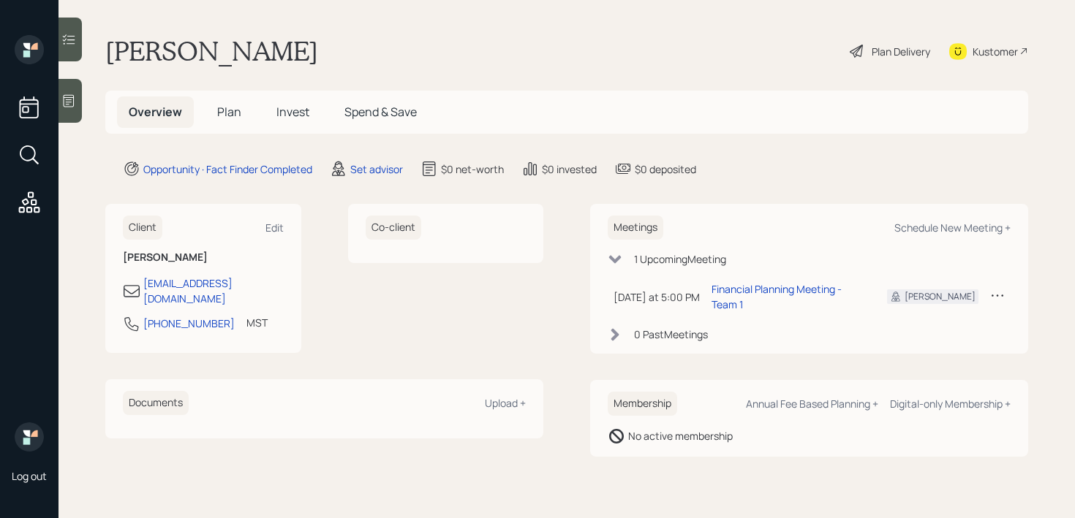
click at [79, 106] on div at bounding box center [70, 101] width 23 height 44
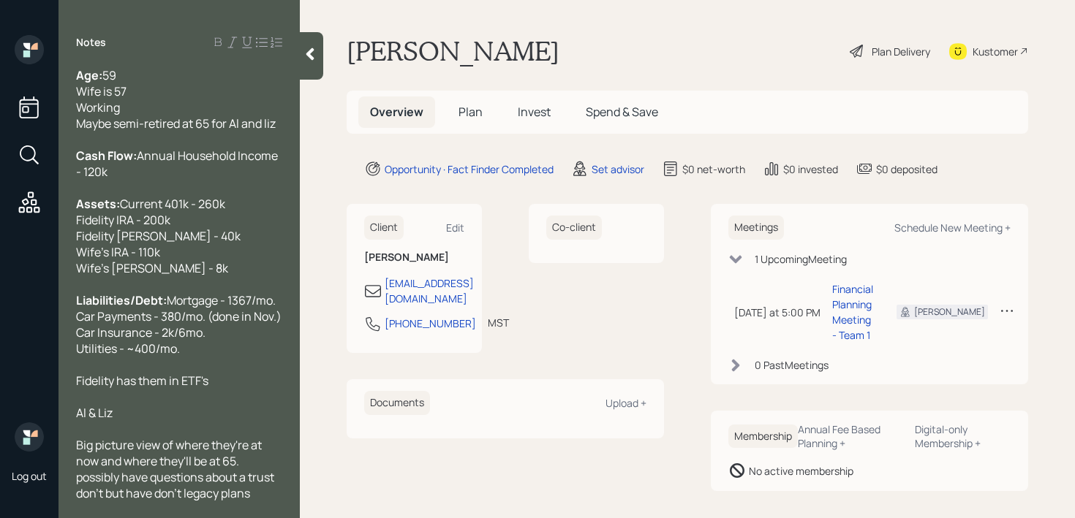
click at [114, 159] on span "Cash Flow:" at bounding box center [106, 156] width 61 height 16
click at [125, 159] on span "Cash Flow:" at bounding box center [106, 156] width 61 height 16
click at [296, 146] on div "Age: [DEMOGRAPHIC_DATA] Wife is 57 Working Maybe semi-retired at 65 for Al and …" at bounding box center [179, 284] width 241 height 434
click at [271, 127] on span "59 Wife is 57 Working Maybe semi-retired at 65 for Al and liz" at bounding box center [176, 99] width 200 height 64
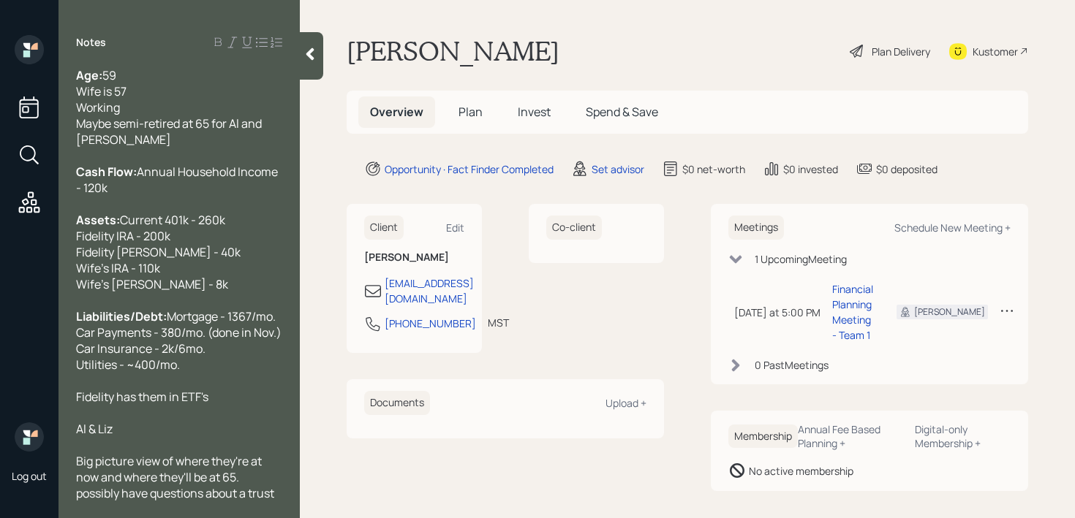
scroll to position [32, 0]
